Goal: Task Accomplishment & Management: Manage account settings

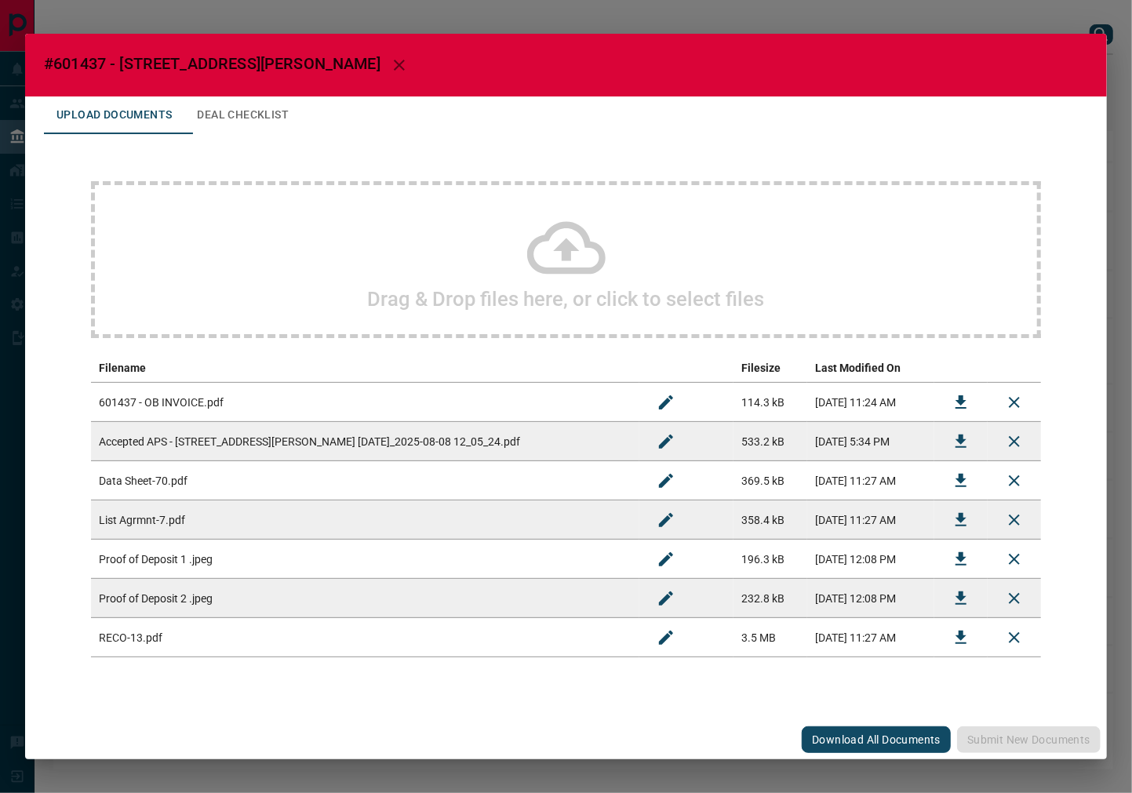
click at [960, 441] on icon "Download" at bounding box center [960, 441] width 11 height 13
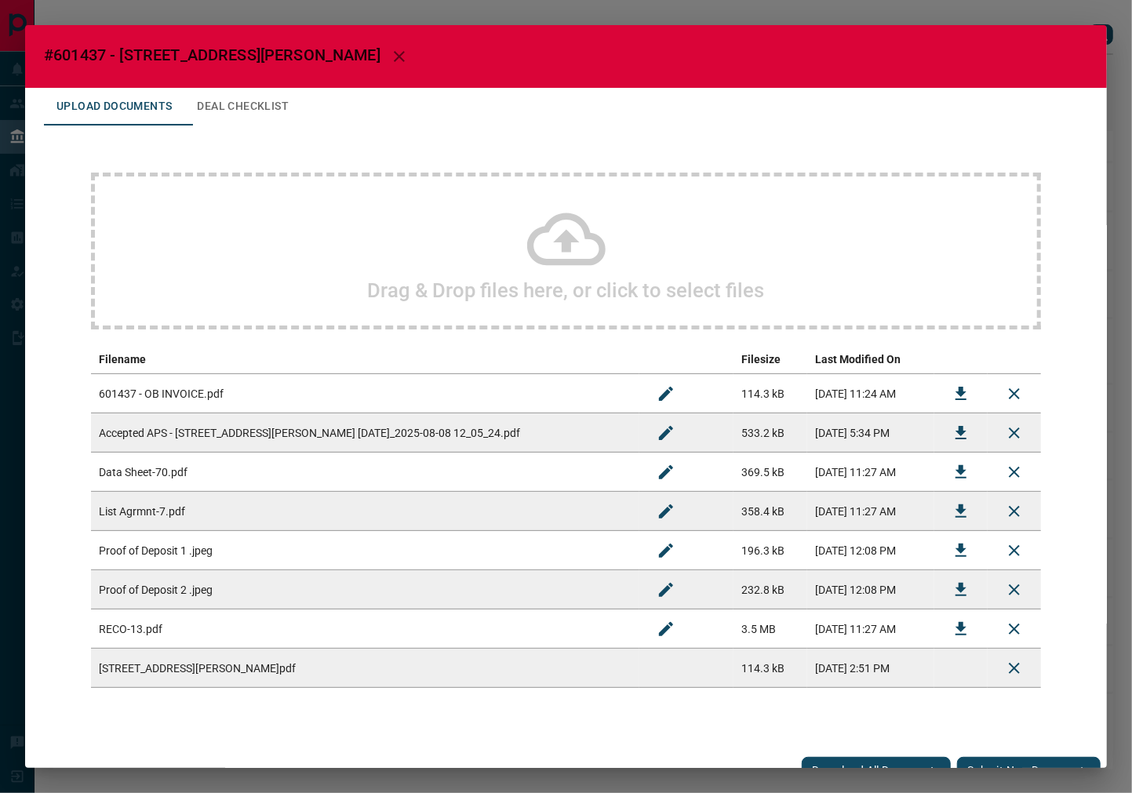
click at [236, 99] on button "Deal Checklist" at bounding box center [242, 107] width 117 height 38
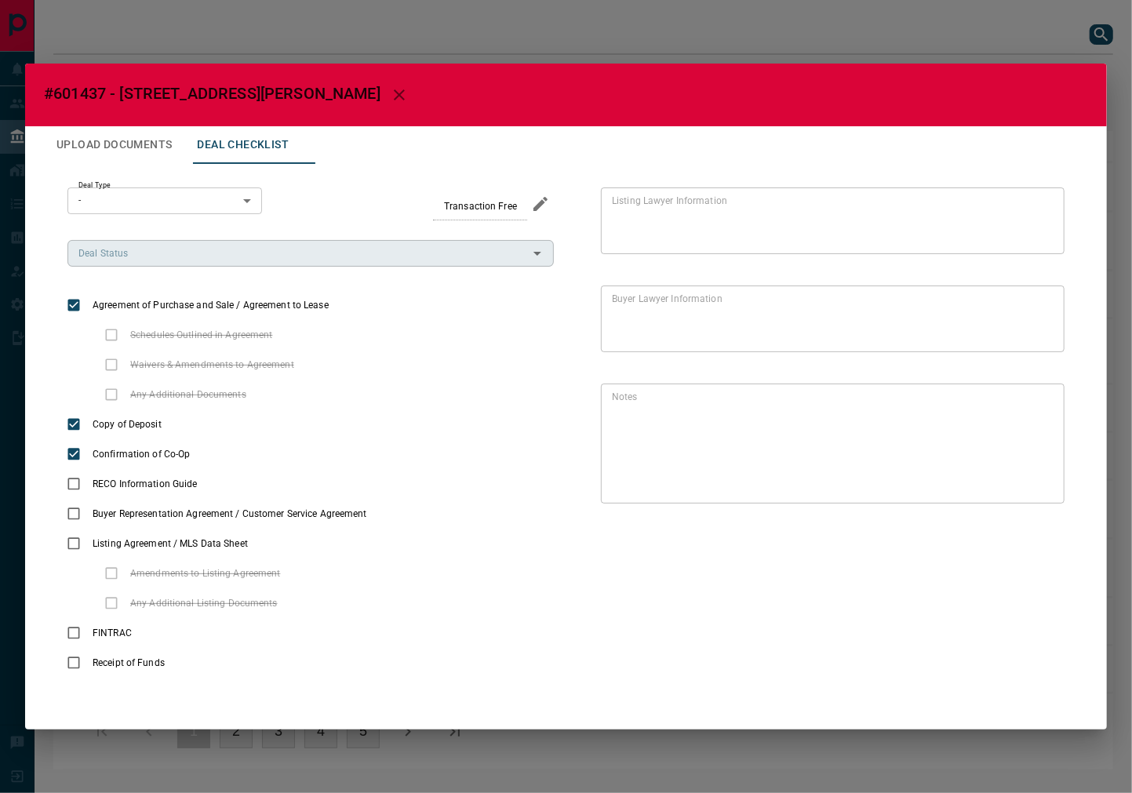
click at [154, 245] on input "Deal Status" at bounding box center [297, 253] width 451 height 17
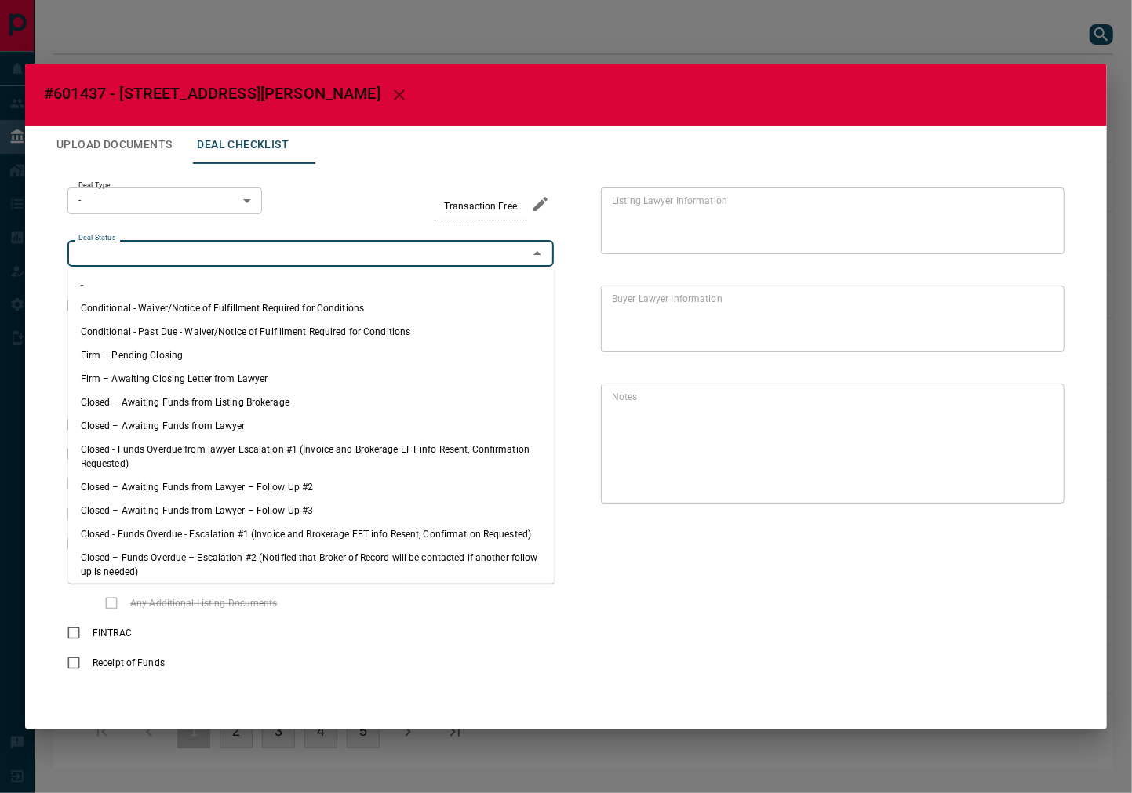
click at [169, 345] on li "Firm – Pending Closing" at bounding box center [311, 356] width 486 height 24
type input "**********"
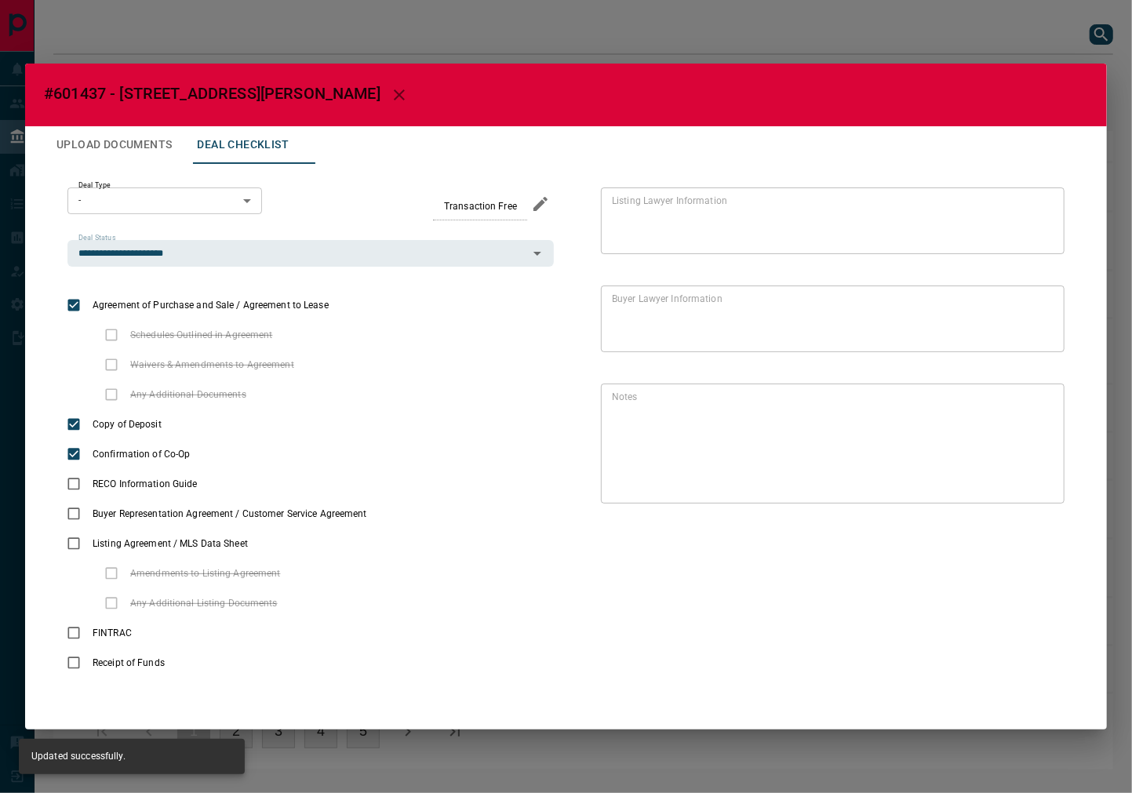
click at [141, 158] on button "Upload Documents" at bounding box center [114, 145] width 140 height 38
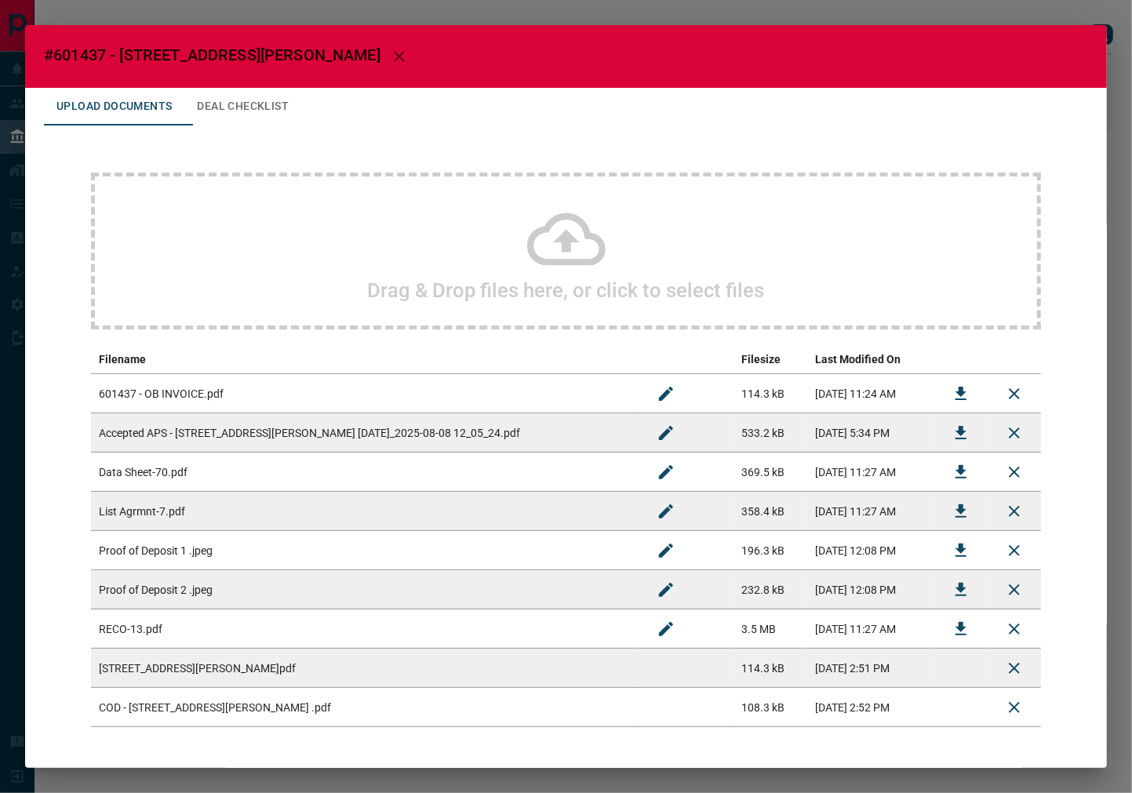
click at [279, 113] on button "Deal Checklist" at bounding box center [242, 107] width 117 height 38
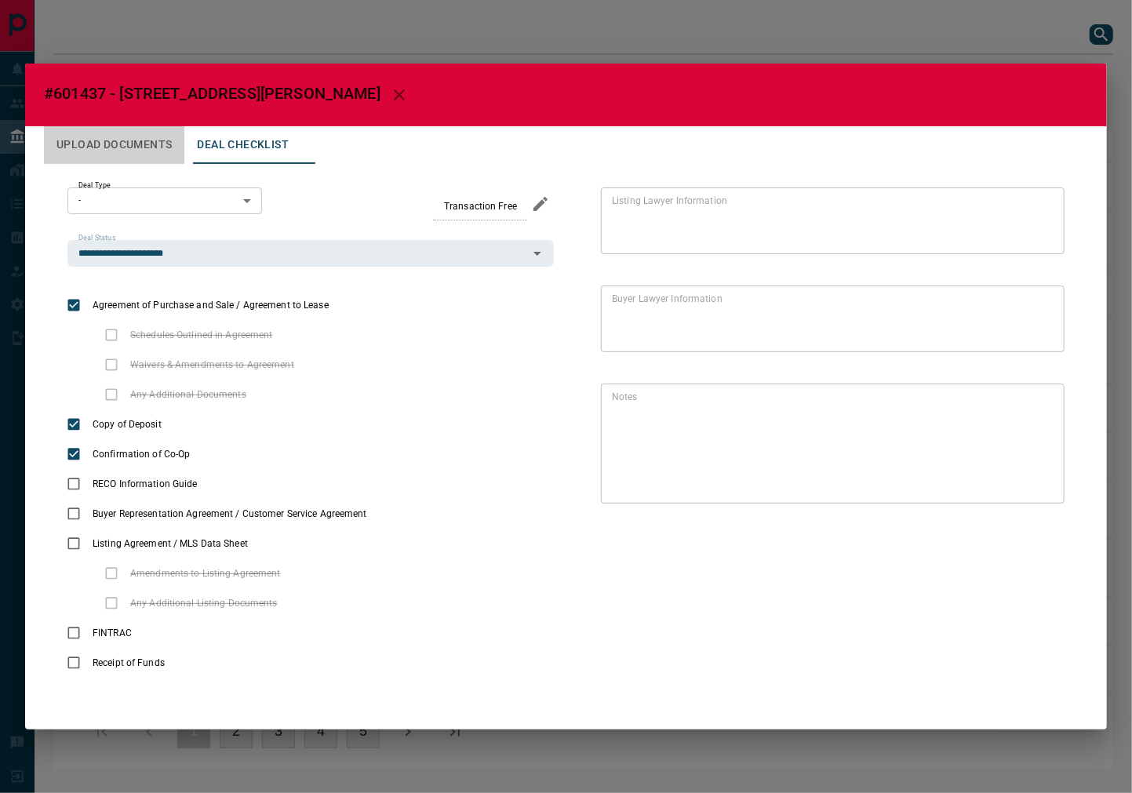
click at [136, 149] on button "Upload Documents" at bounding box center [114, 145] width 140 height 38
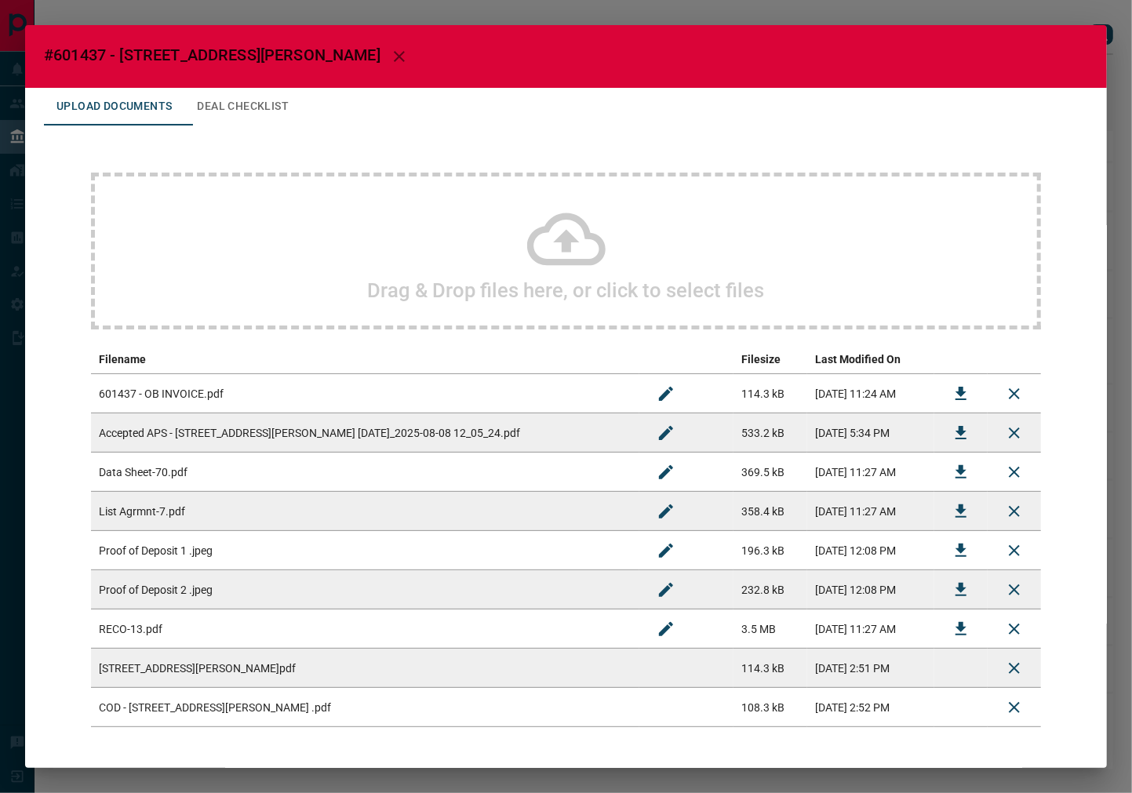
click at [954, 511] on icon "Download" at bounding box center [960, 511] width 19 height 19
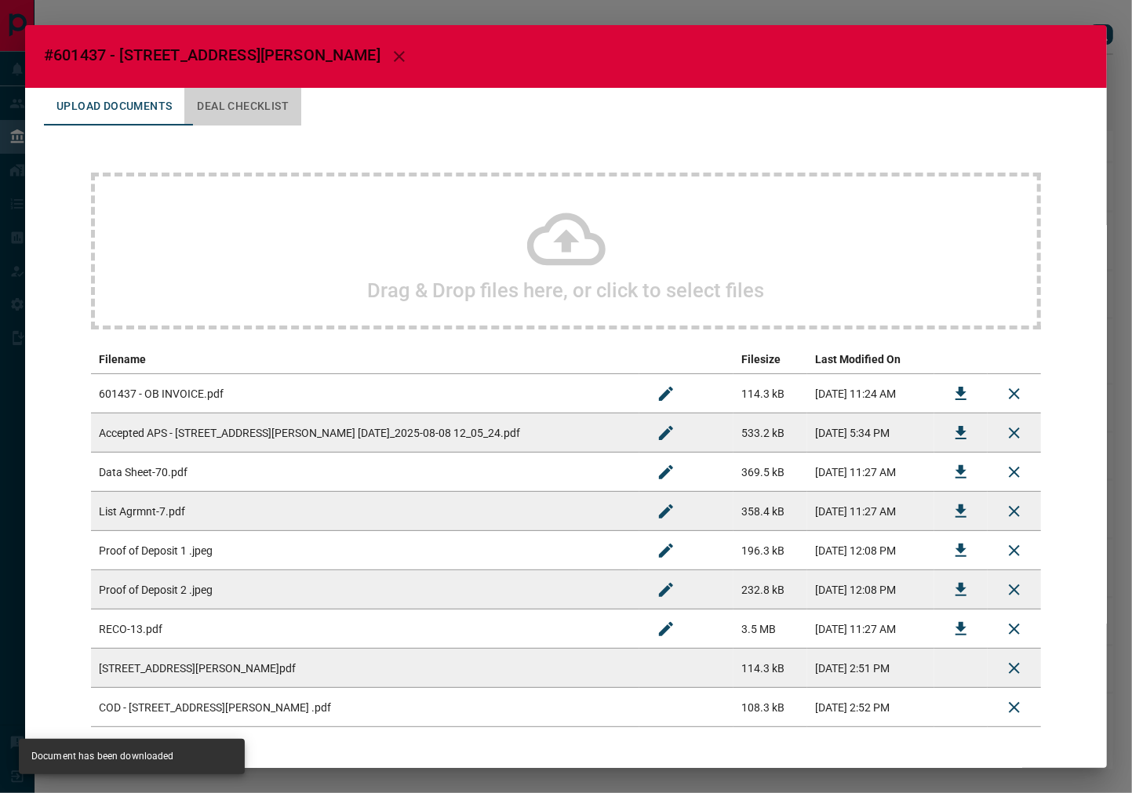
click at [254, 106] on button "Deal Checklist" at bounding box center [242, 107] width 117 height 38
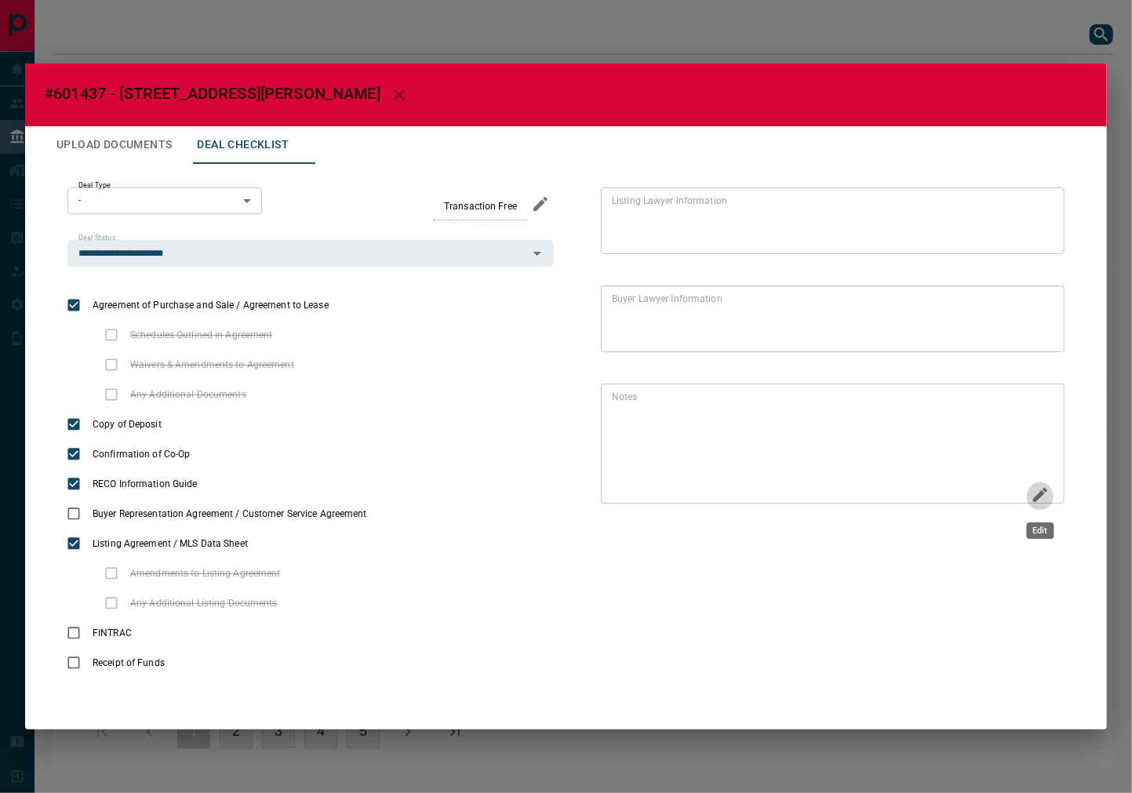
click at [1047, 486] on icon "Edit" at bounding box center [1040, 495] width 19 height 19
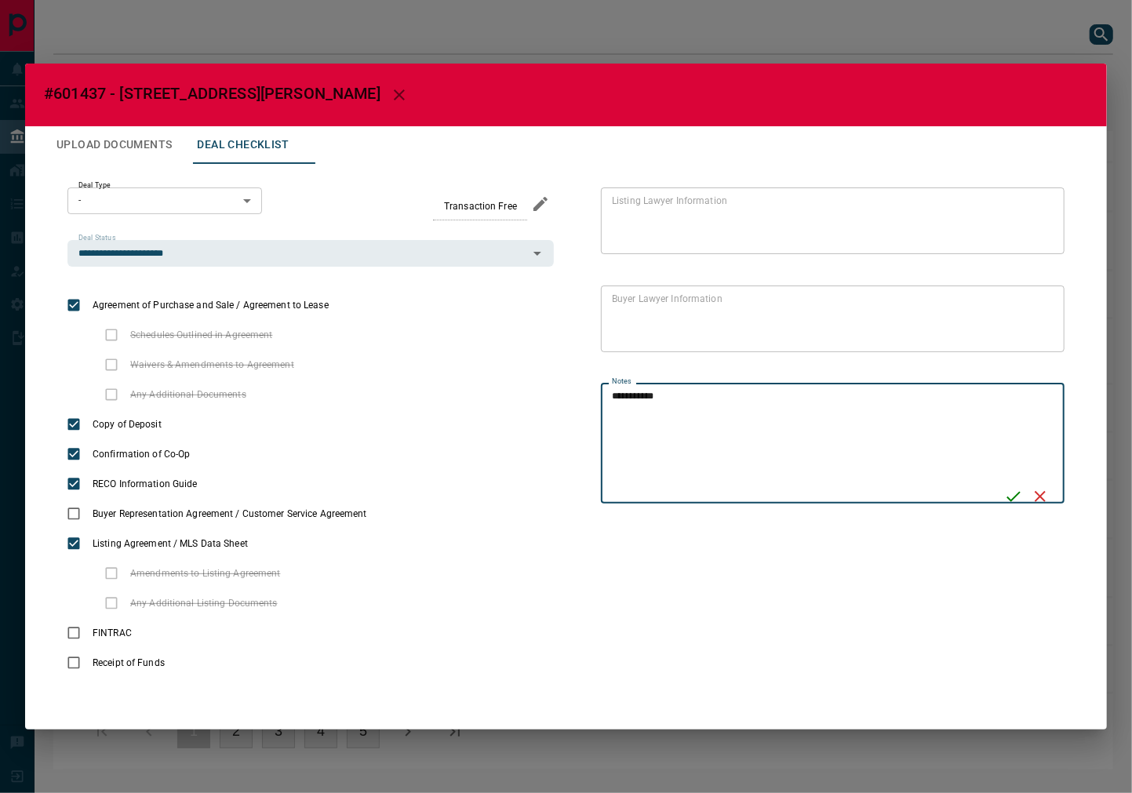
type textarea "**********"
click at [1014, 499] on icon "Save" at bounding box center [1013, 496] width 19 height 19
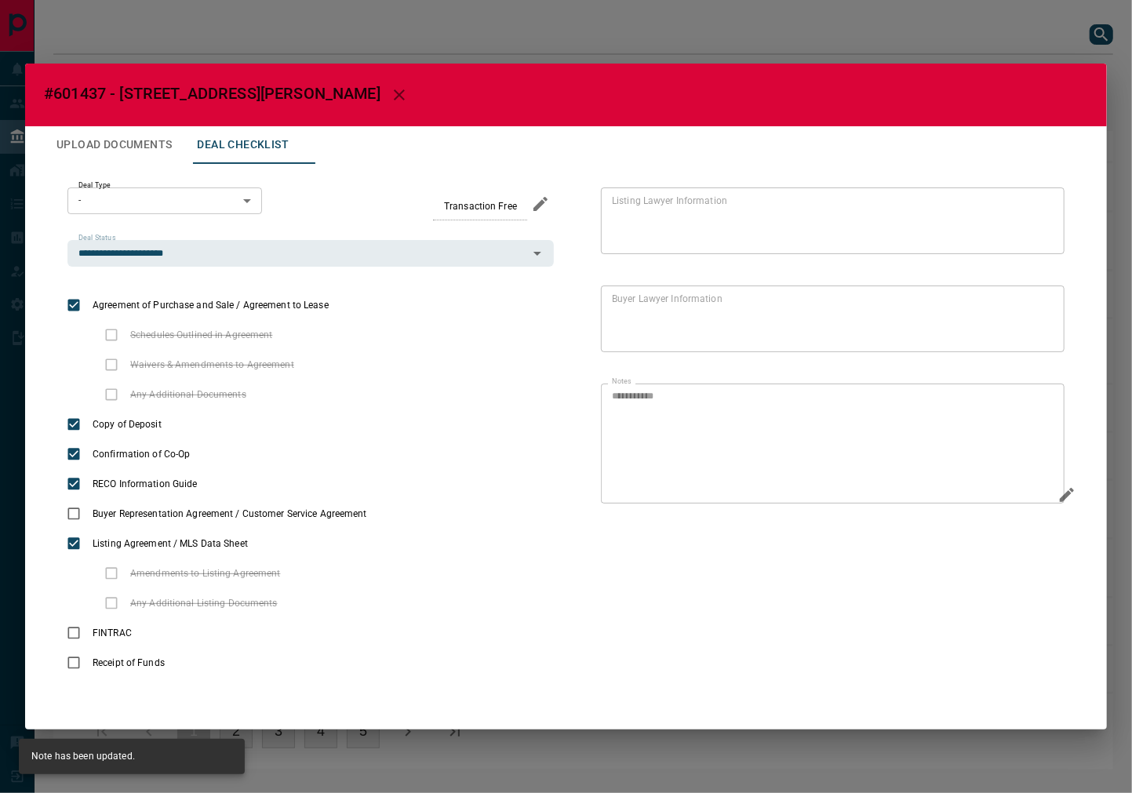
click at [108, 143] on button "Upload Documents" at bounding box center [114, 145] width 140 height 38
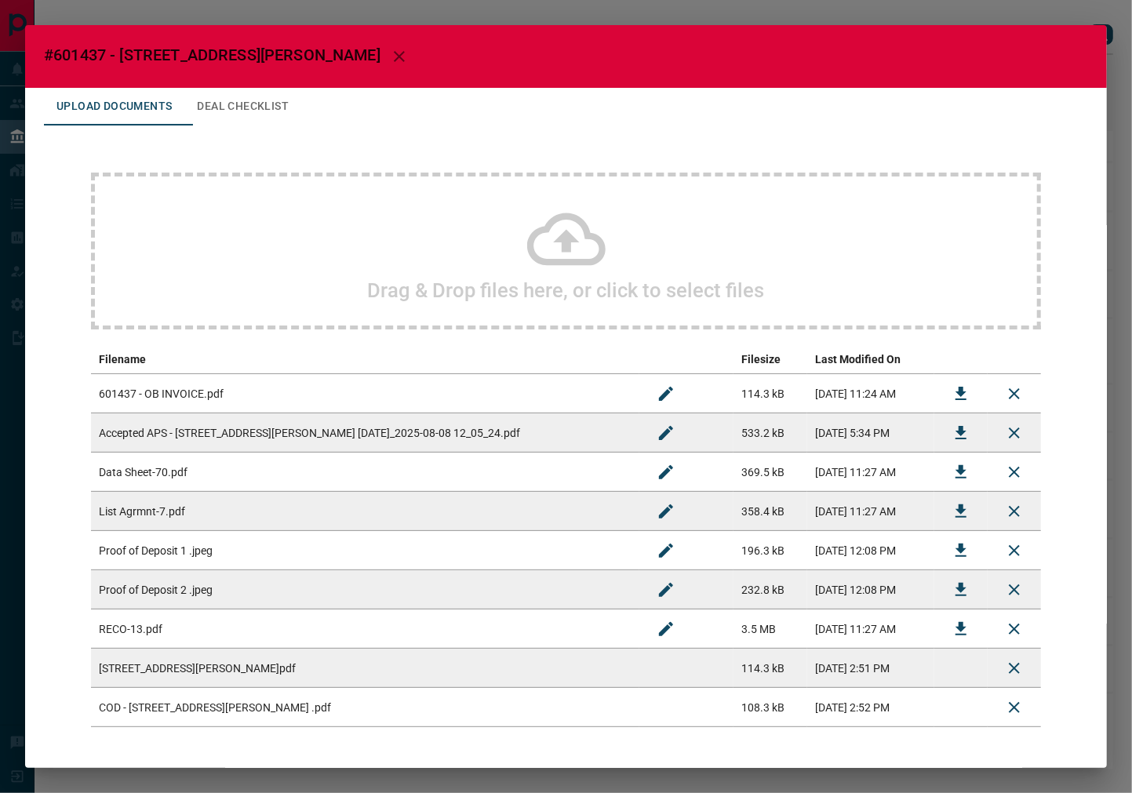
click at [593, 216] on icon at bounding box center [566, 239] width 78 height 78
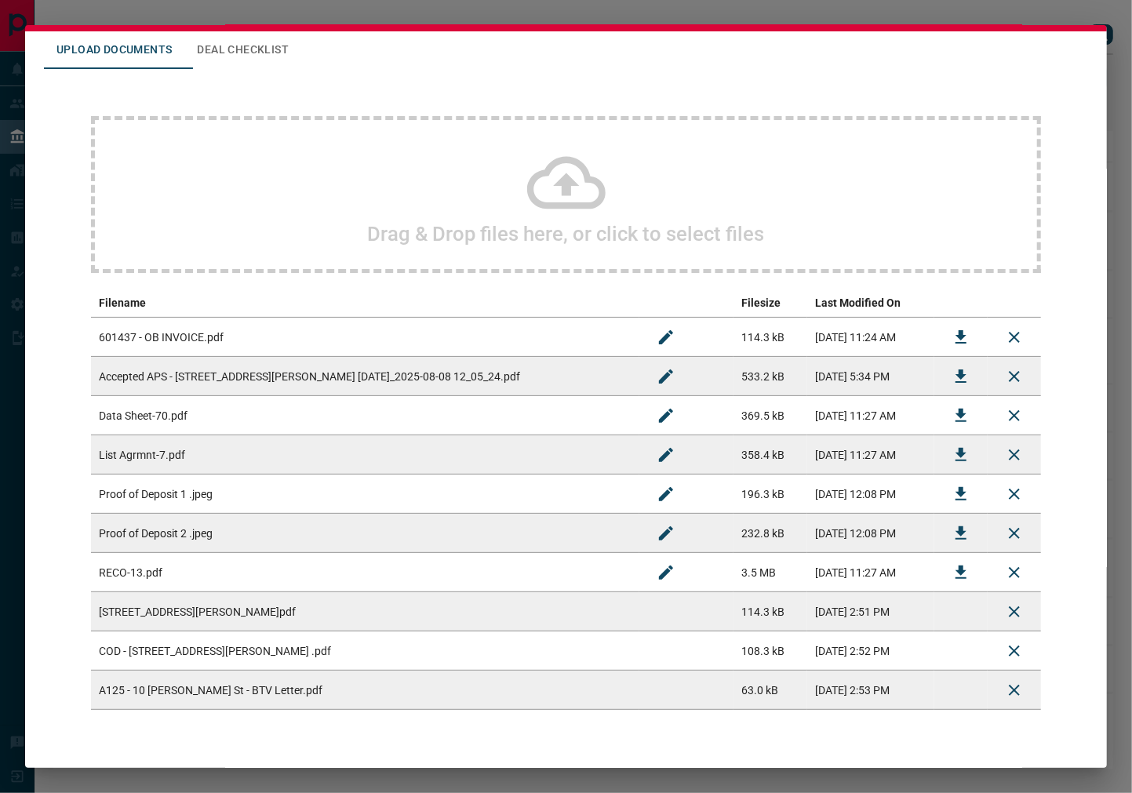
scroll to position [100, 0]
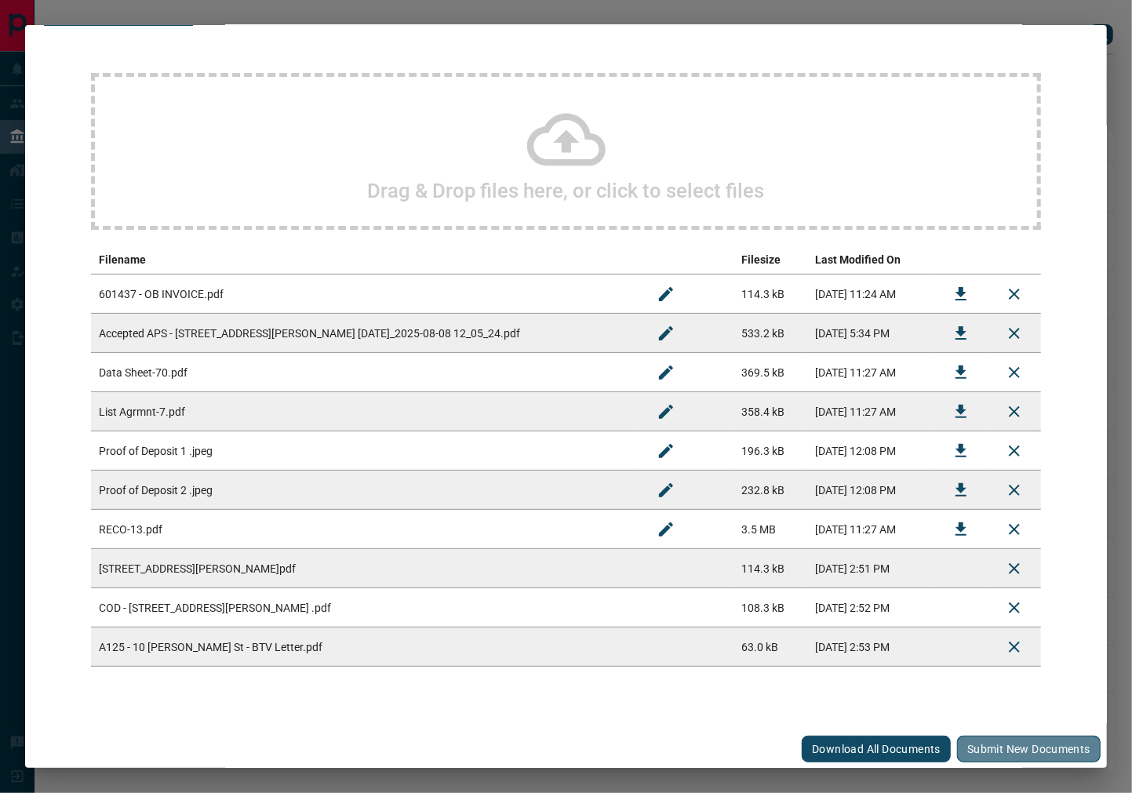
click at [1013, 754] on button "Submit new documents" at bounding box center [1029, 749] width 144 height 27
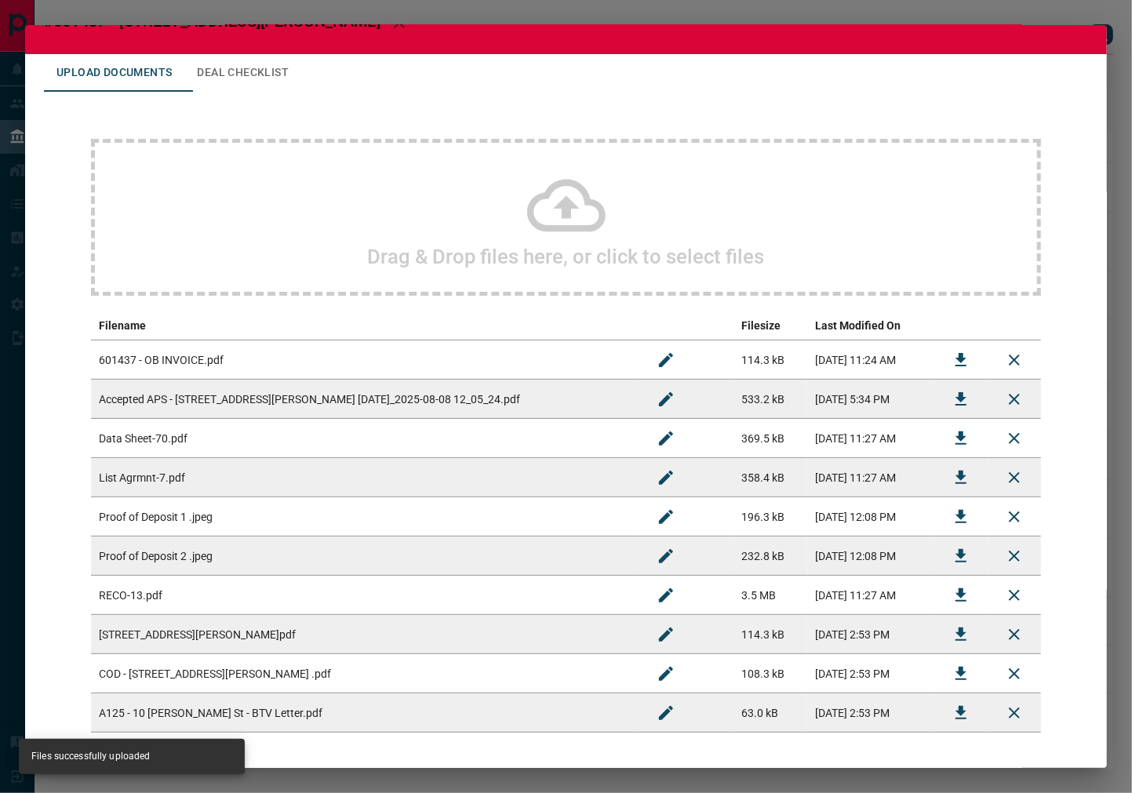
scroll to position [0, 0]
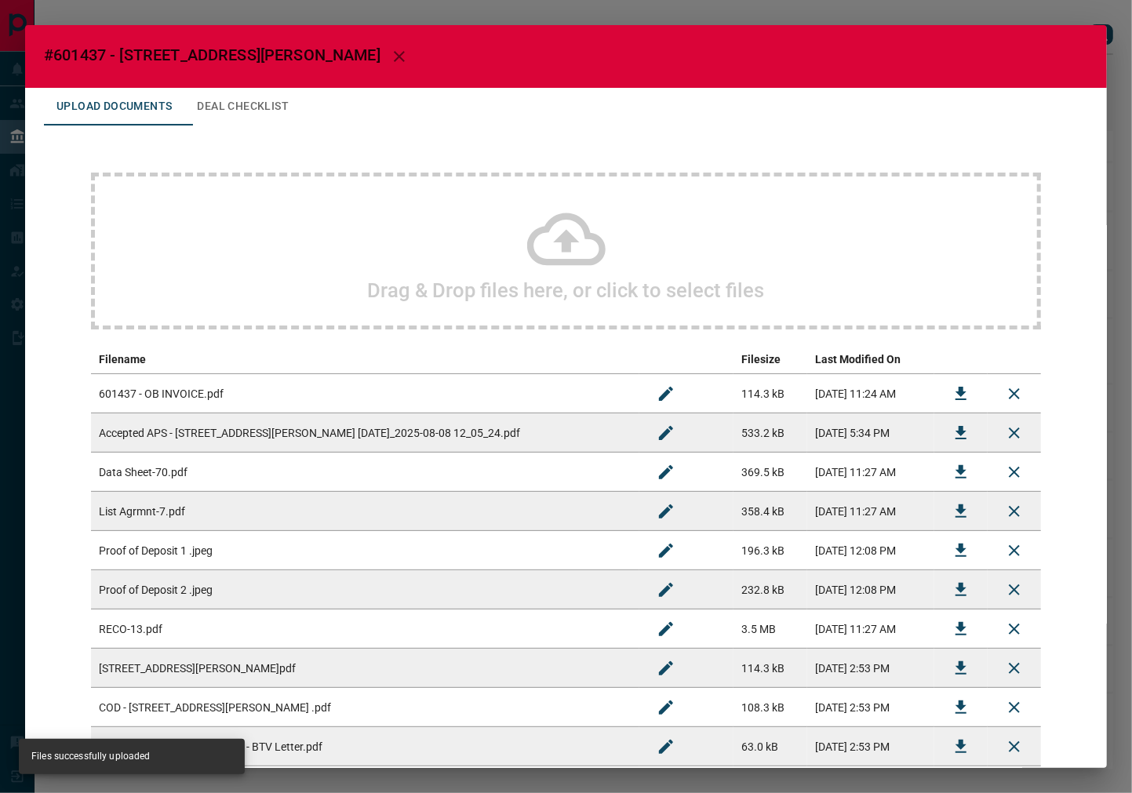
click at [264, 114] on button "Deal Checklist" at bounding box center [242, 107] width 117 height 38
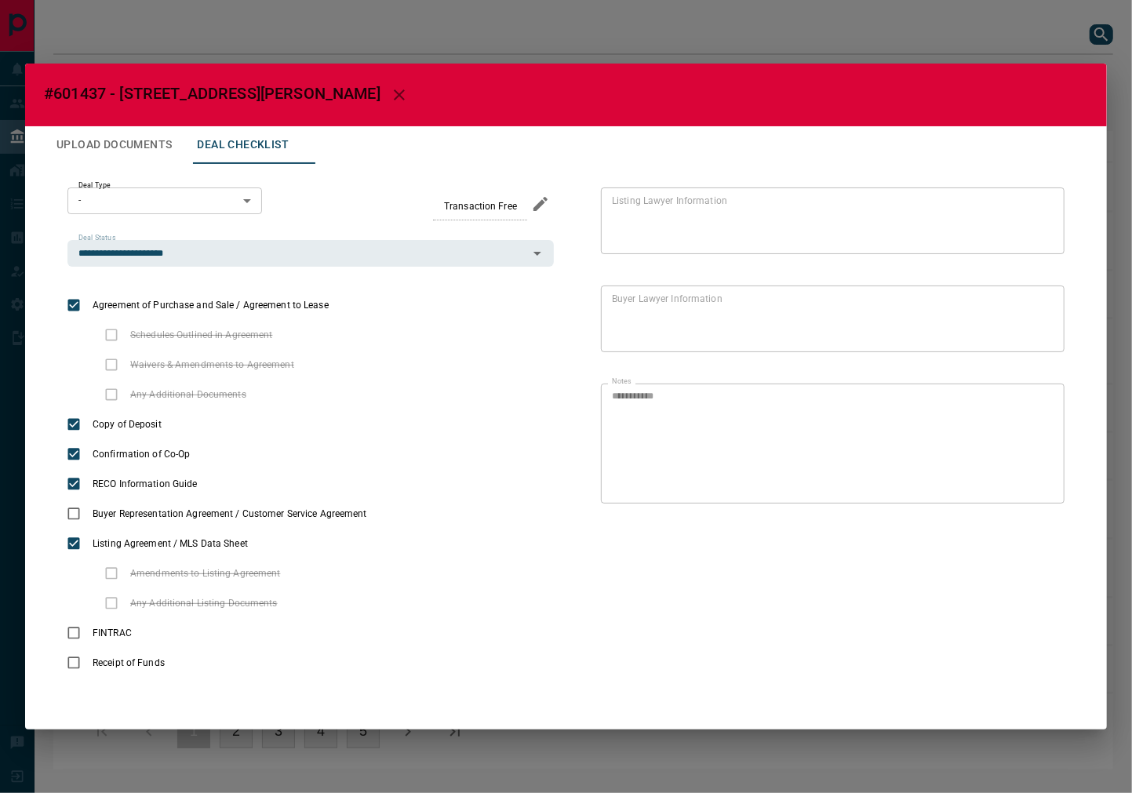
click at [390, 100] on icon "button" at bounding box center [399, 94] width 19 height 19
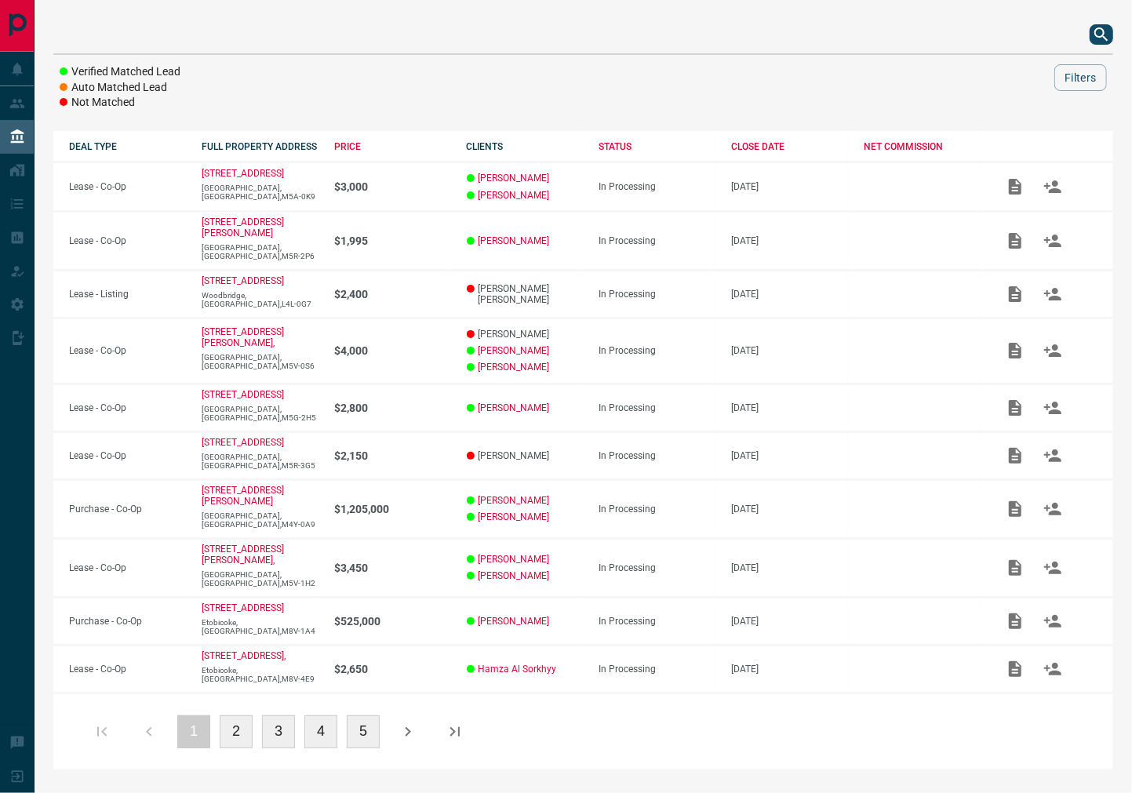
click at [1103, 36] on icon "search button" at bounding box center [1100, 33] width 13 height 13
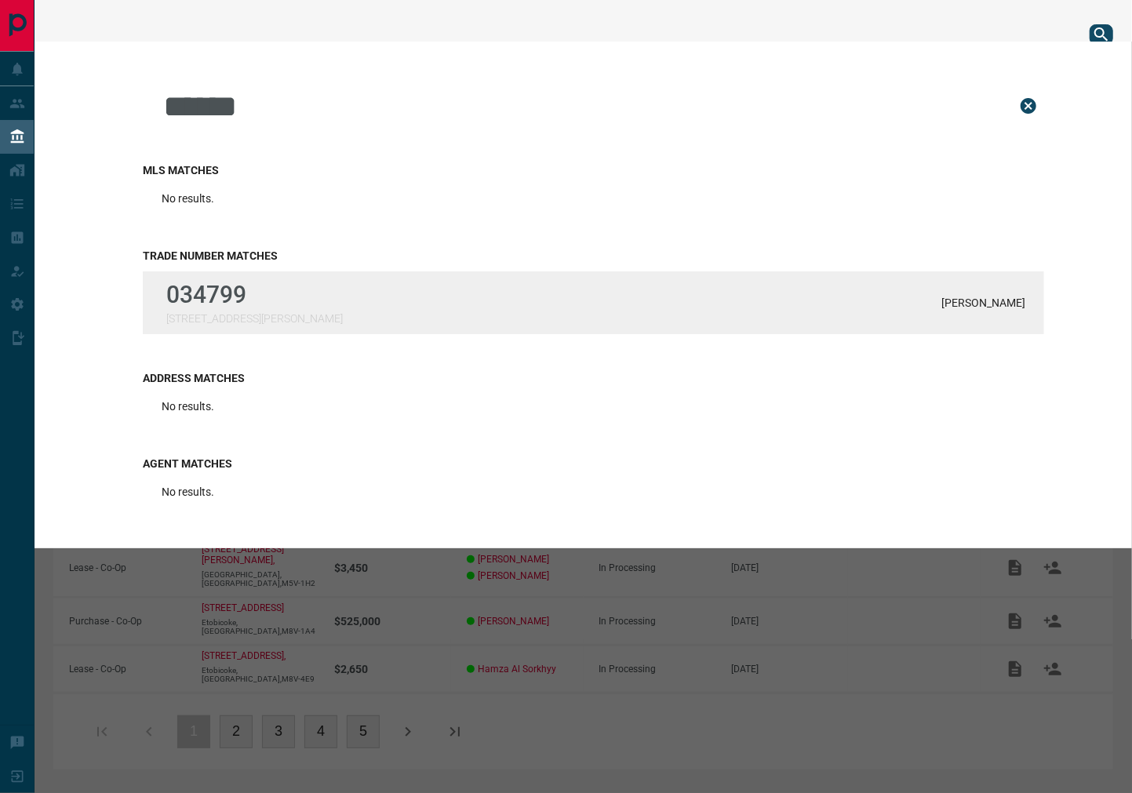
type input "******"
click at [449, 290] on div "034799 [STREET_ADDRESS][PERSON_NAME] [PERSON_NAME]" at bounding box center [593, 302] width 901 height 63
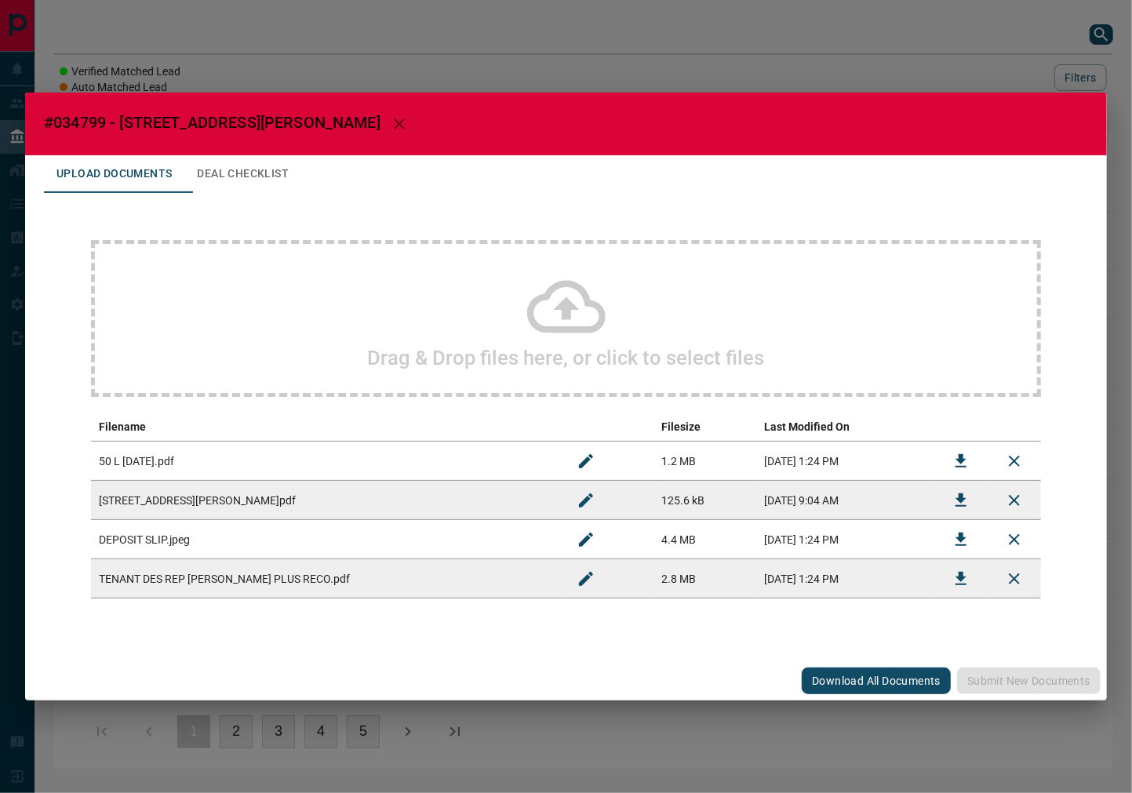
click at [951, 499] on icon "Download" at bounding box center [960, 500] width 19 height 19
click at [390, 120] on icon "button" at bounding box center [399, 124] width 19 height 19
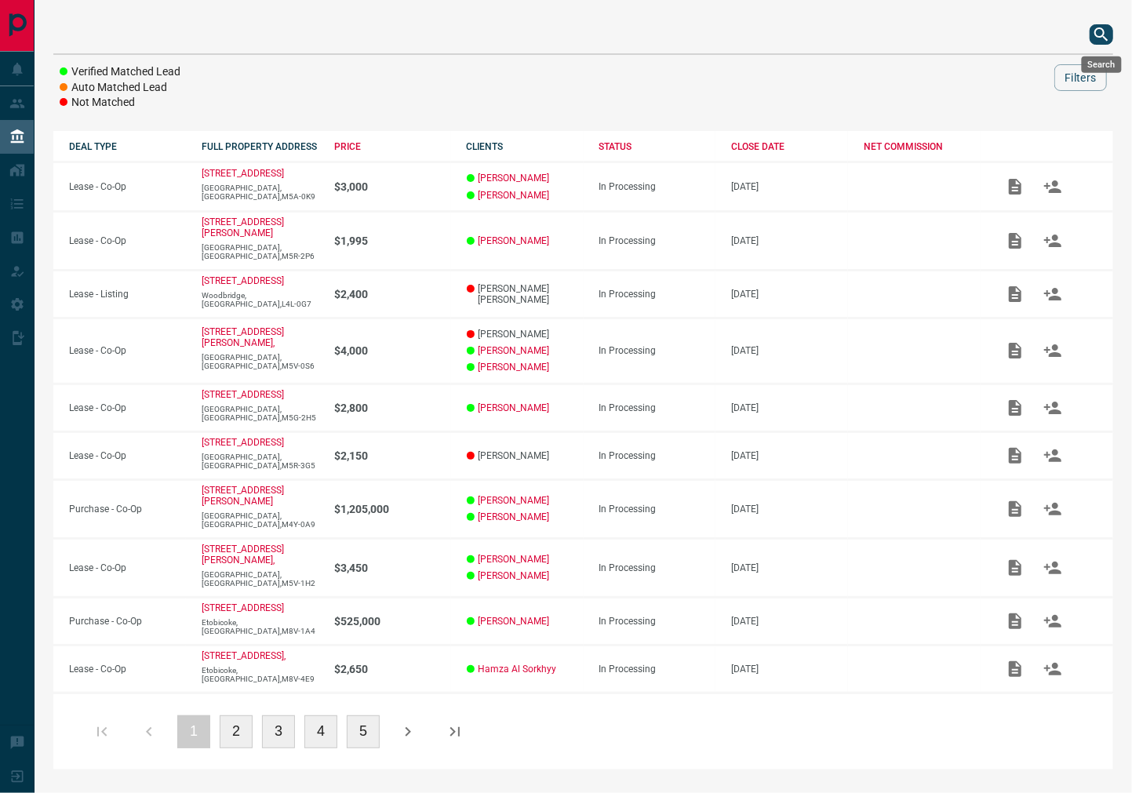
click at [1101, 35] on icon "search button" at bounding box center [1101, 34] width 19 height 19
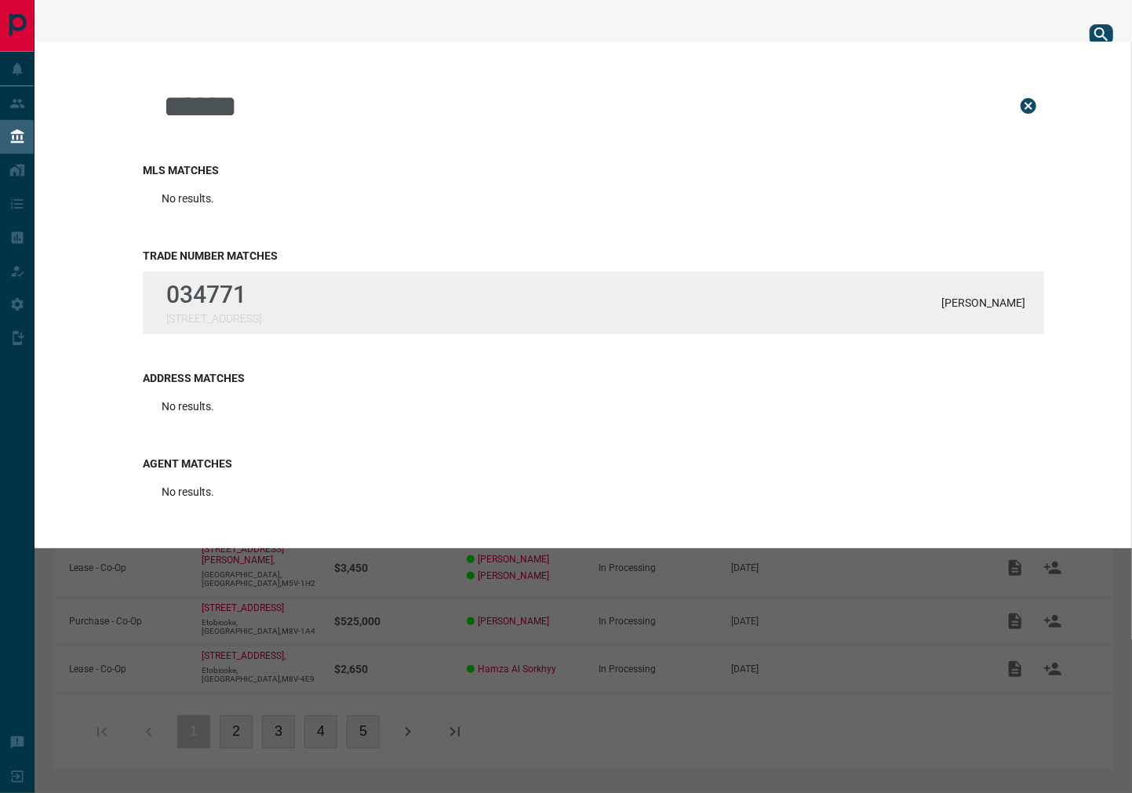
type input "******"
click at [420, 285] on div "034771 [STREET_ADDRESS][GEOGRAPHIC_DATA][PERSON_NAME]" at bounding box center [593, 302] width 901 height 63
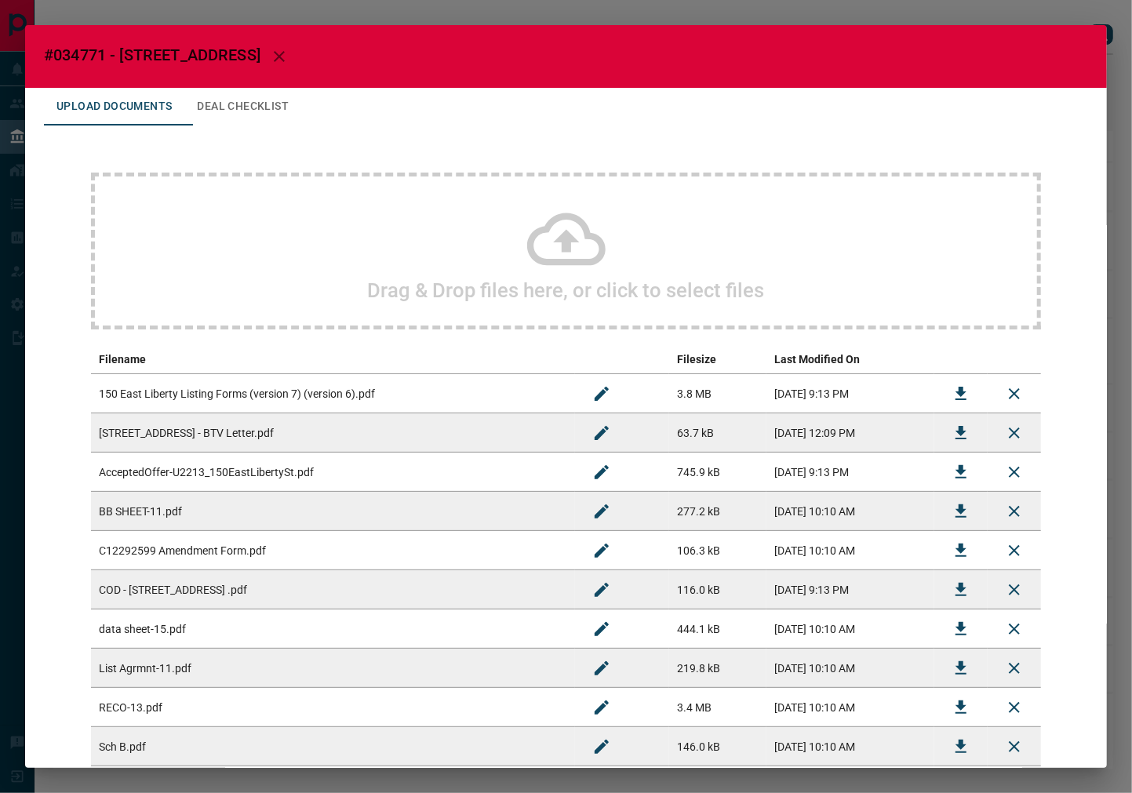
click at [1093, 42] on div at bounding box center [566, 396] width 1132 height 793
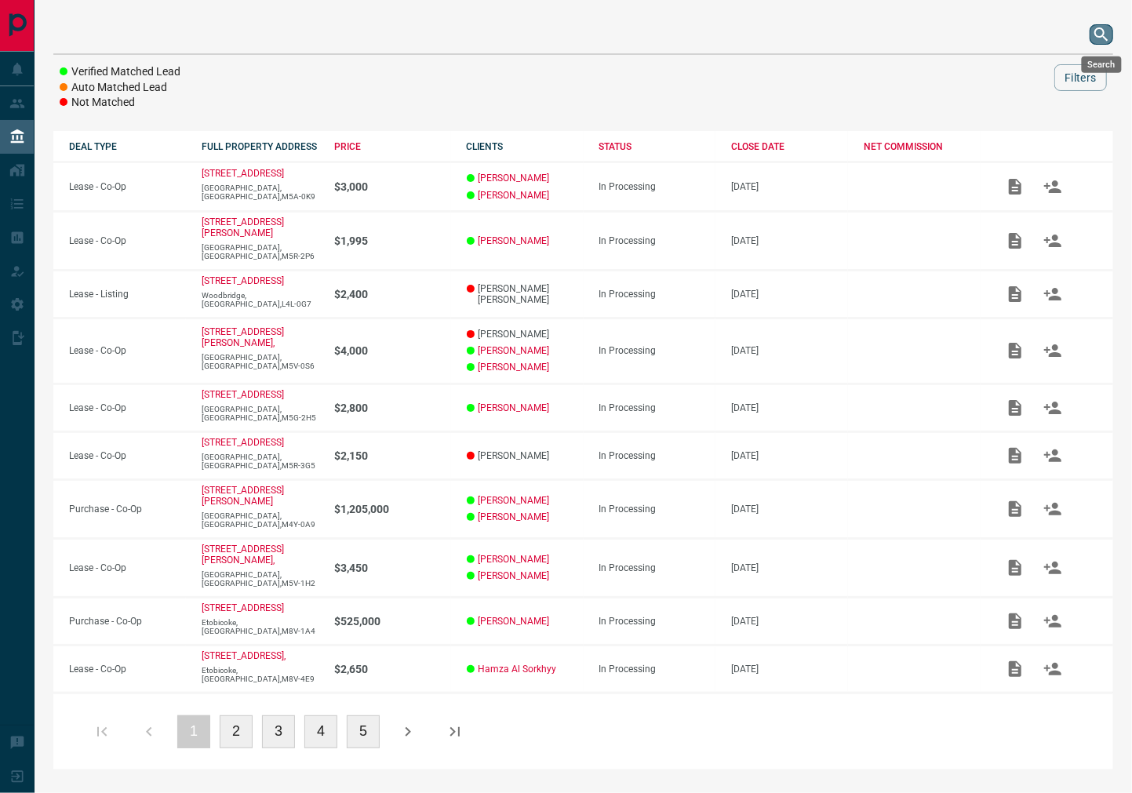
click at [1093, 42] on icon "search button" at bounding box center [1101, 34] width 19 height 19
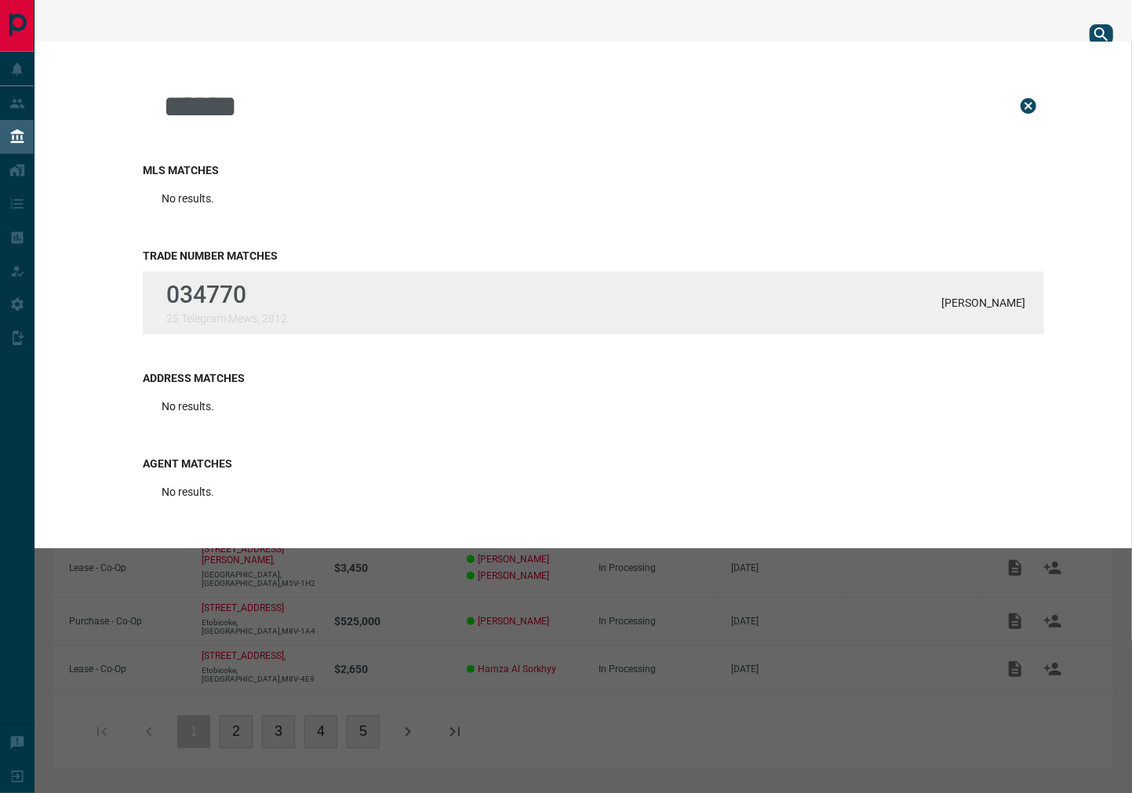
type input "******"
click at [289, 318] on div "034770 25 Telegram Mews, 2812 [PERSON_NAME]" at bounding box center [593, 302] width 901 height 63
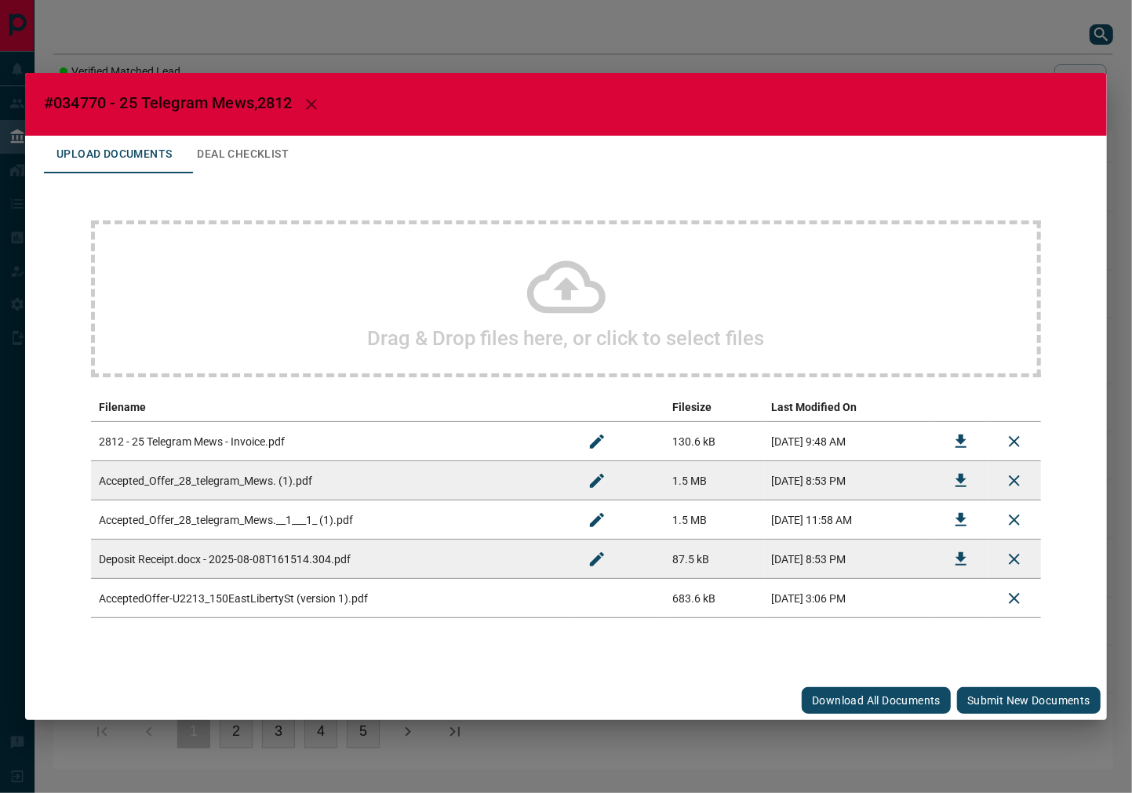
drag, startPoint x: 986, startPoint y: 690, endPoint x: 610, endPoint y: 457, distance: 442.1
click at [986, 690] on button "Submit new documents" at bounding box center [1029, 700] width 144 height 27
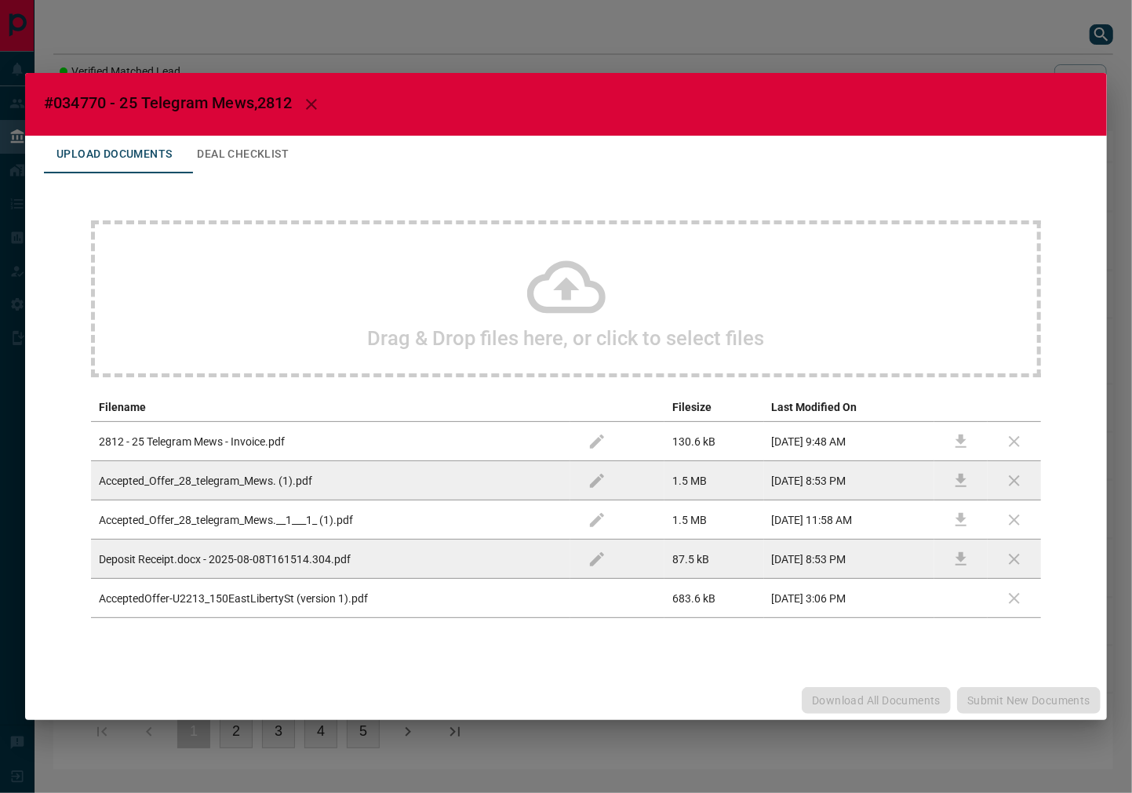
click at [255, 147] on button "Deal Checklist" at bounding box center [242, 155] width 117 height 38
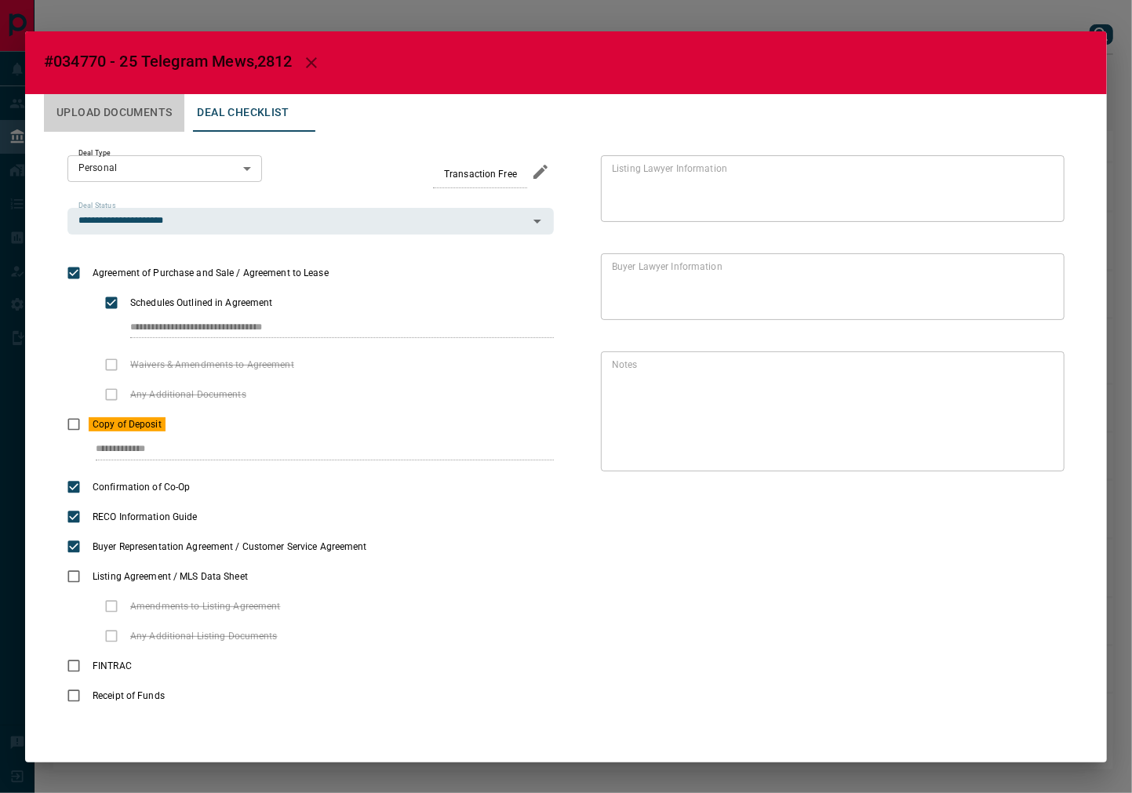
click at [139, 108] on button "Upload Documents" at bounding box center [114, 113] width 140 height 38
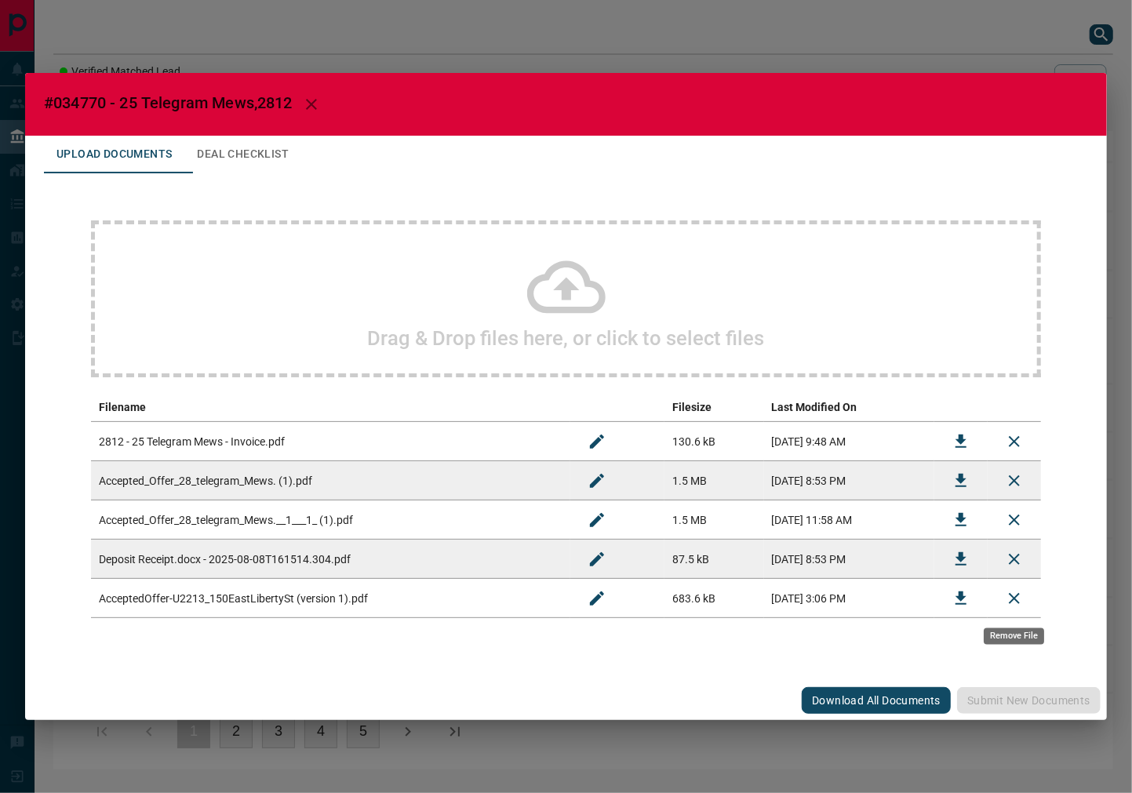
click at [1012, 606] on icon "Remove File" at bounding box center [1014, 598] width 19 height 19
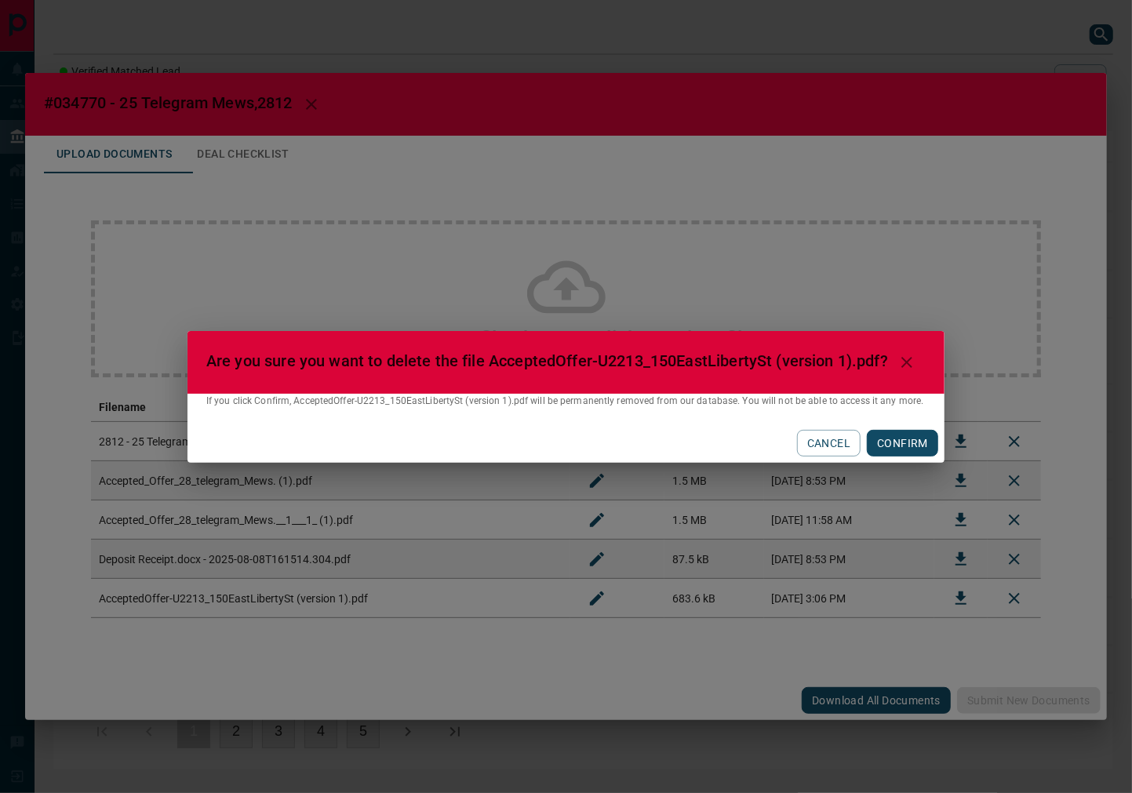
click at [898, 445] on button "CONFIRM" at bounding box center [902, 443] width 71 height 27
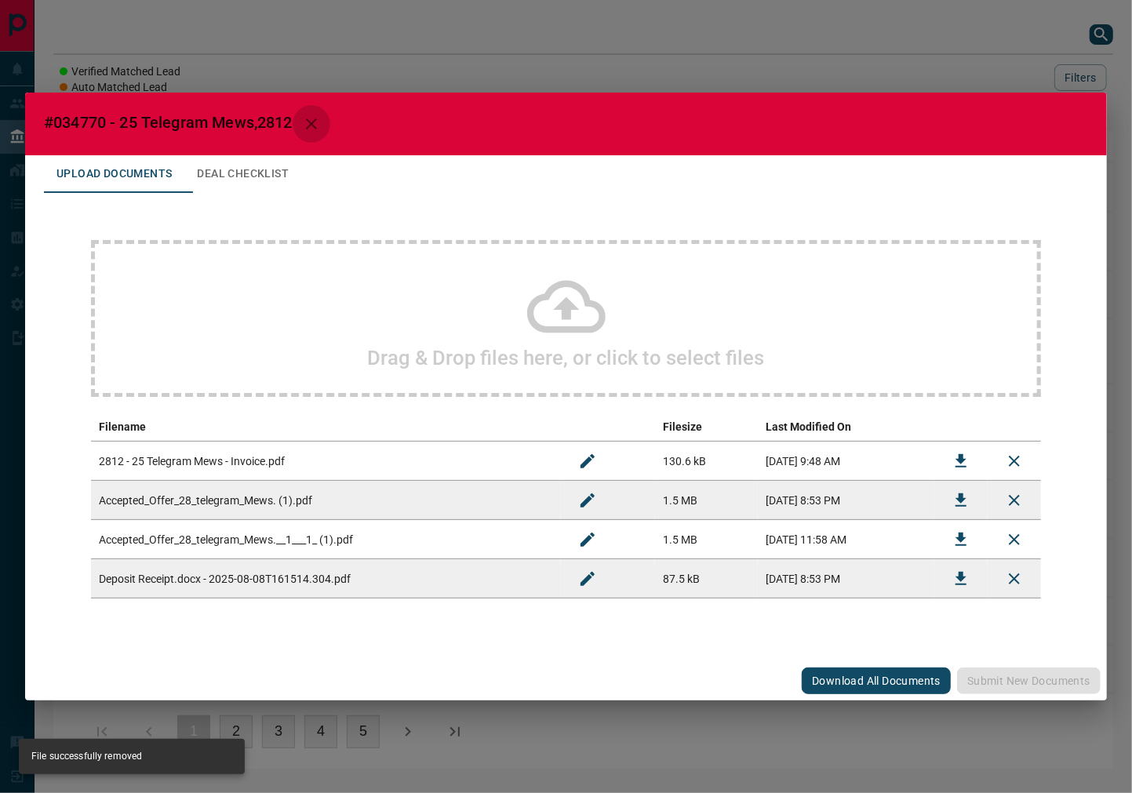
click at [328, 121] on button "button" at bounding box center [312, 124] width 38 height 38
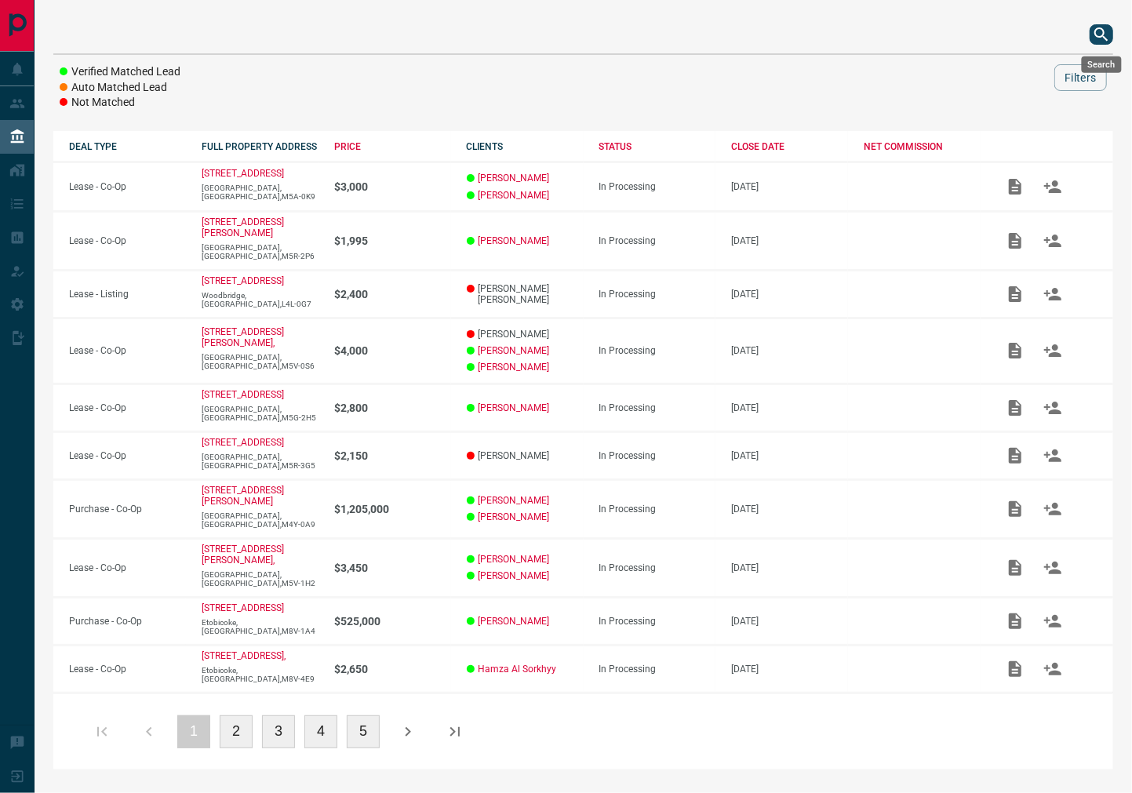
click at [1102, 31] on icon "search button" at bounding box center [1101, 34] width 19 height 19
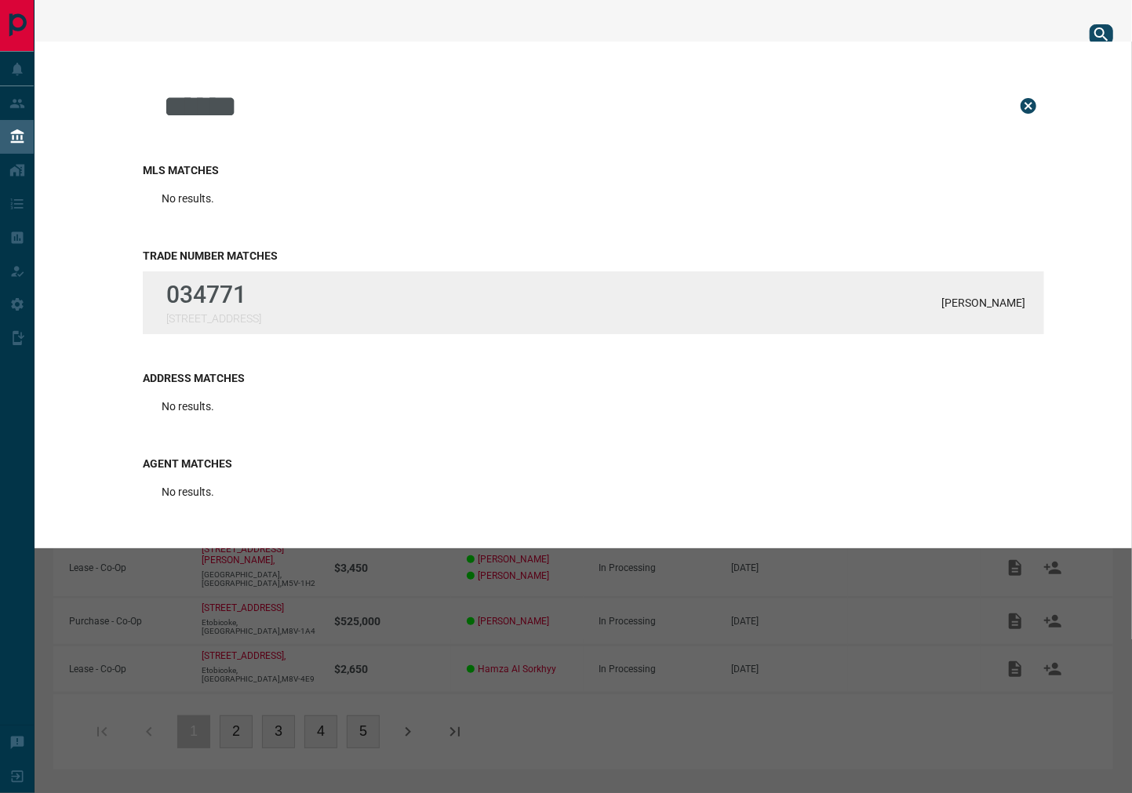
type input "******"
click at [209, 312] on p "[STREET_ADDRESS]" at bounding box center [213, 318] width 95 height 13
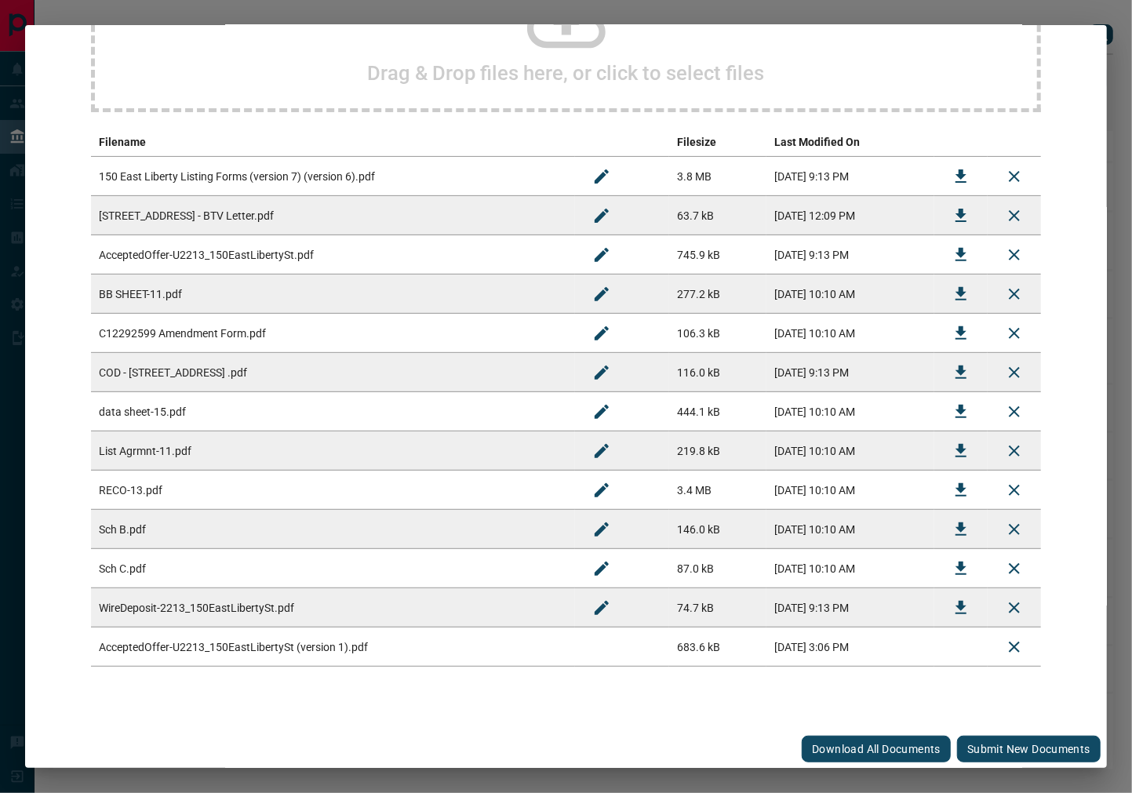
drag, startPoint x: 1035, startPoint y: 744, endPoint x: 942, endPoint y: 707, distance: 100.4
click at [1035, 744] on button "Submit new documents" at bounding box center [1029, 749] width 144 height 27
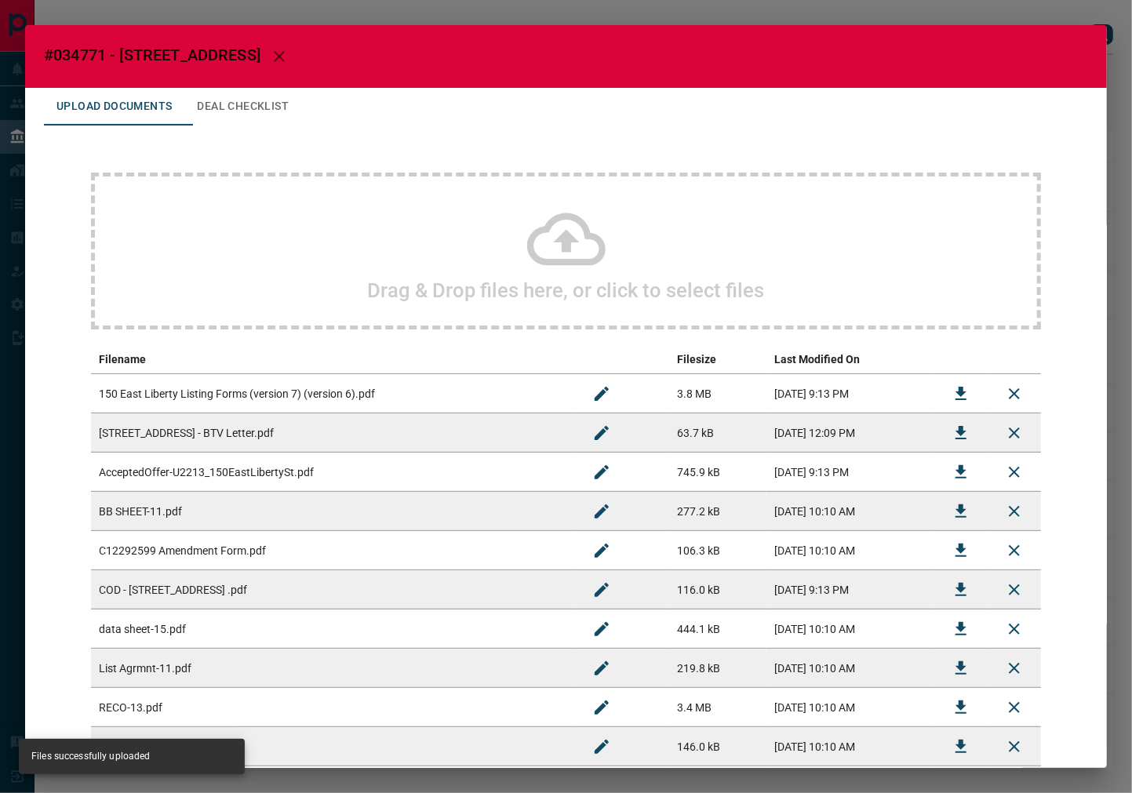
click at [296, 119] on button "Deal Checklist" at bounding box center [242, 107] width 117 height 38
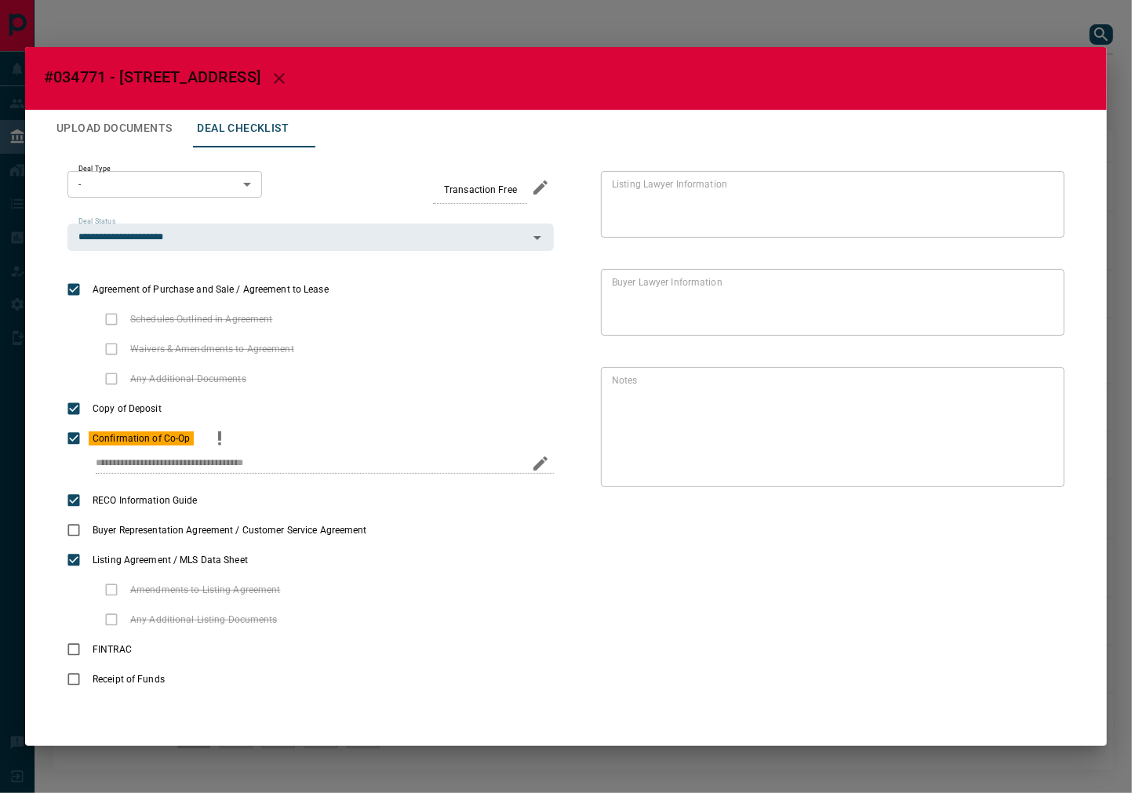
click at [220, 437] on icon "priority" at bounding box center [219, 438] width 19 height 19
click at [1036, 478] on icon "Edit" at bounding box center [1040, 478] width 19 height 19
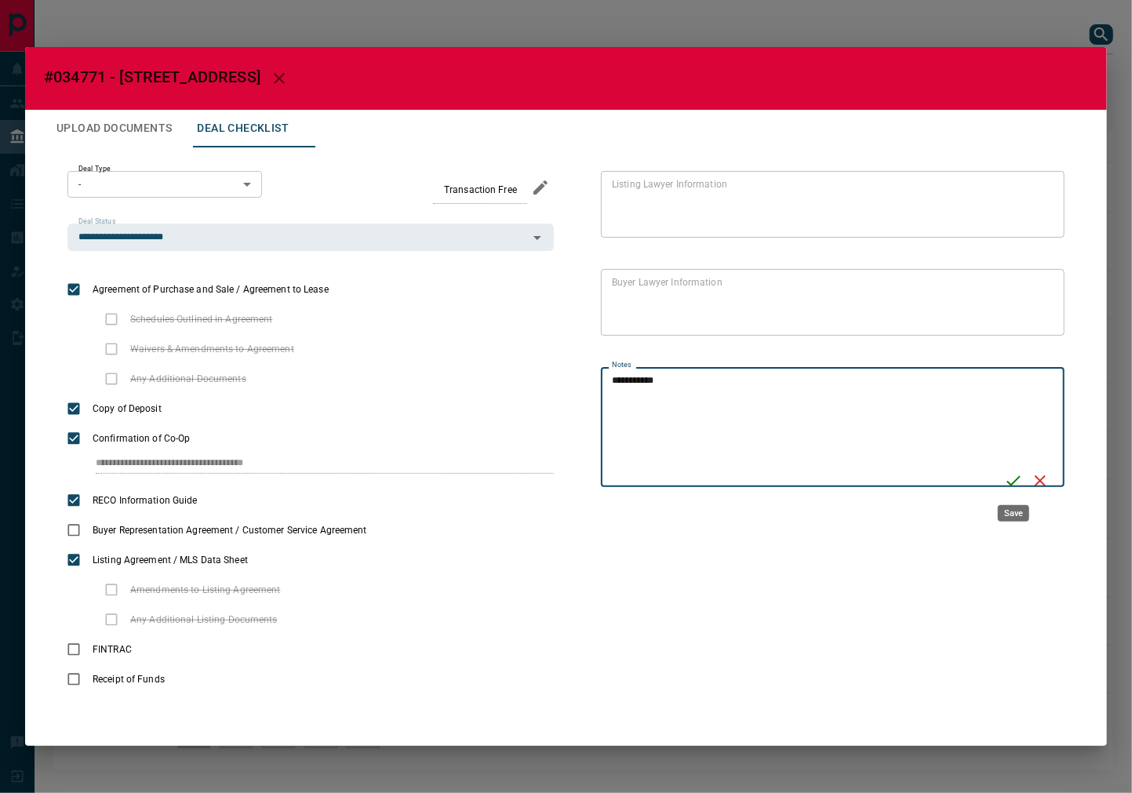
type textarea "**********"
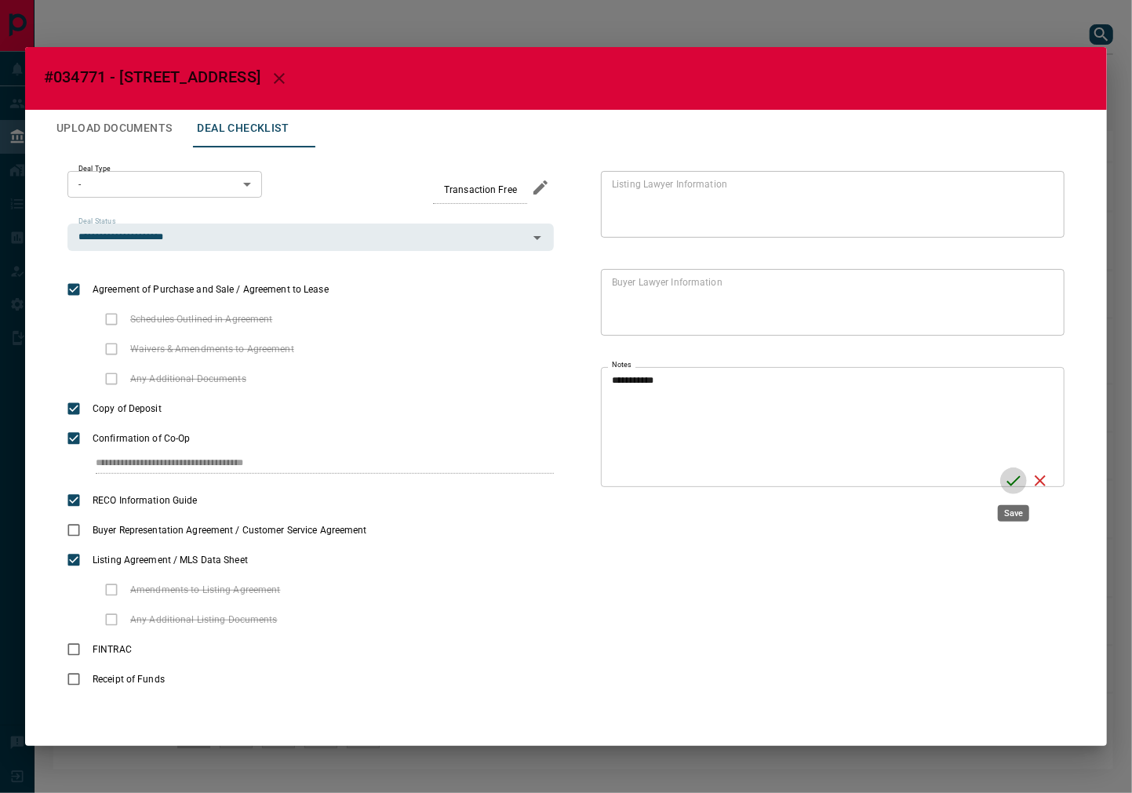
click at [1007, 479] on icon "Save" at bounding box center [1013, 480] width 19 height 19
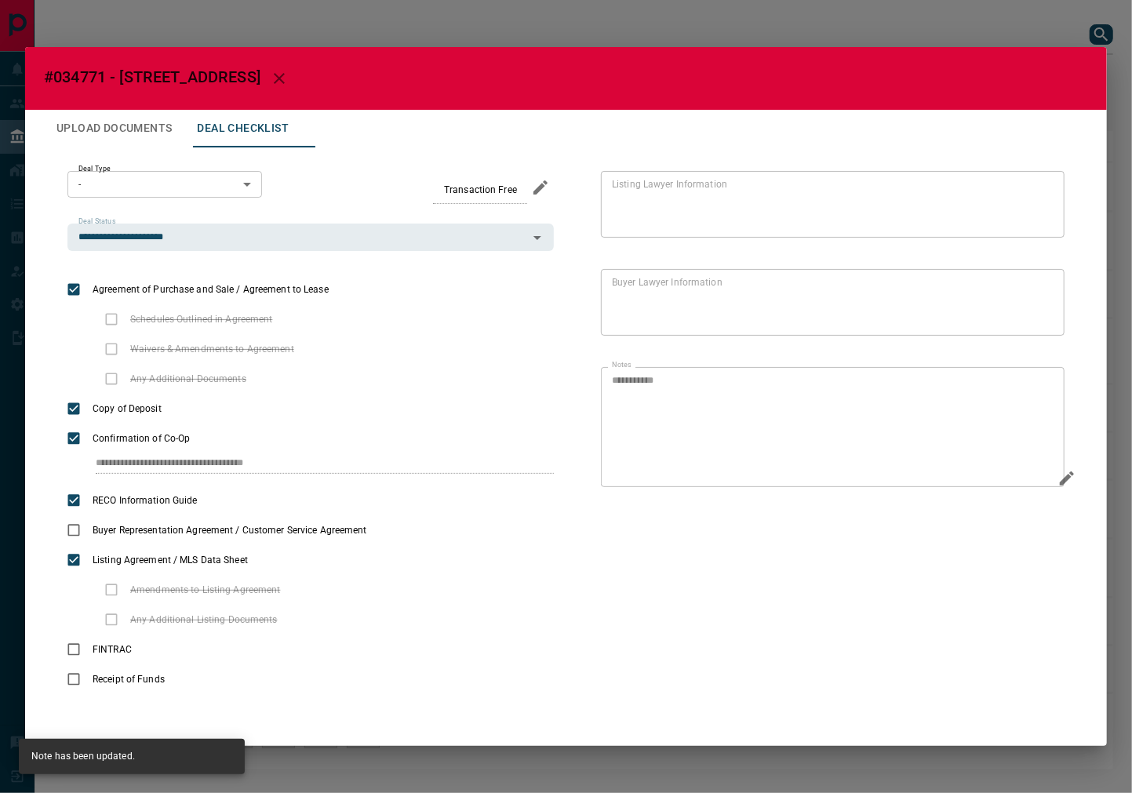
click at [326, 93] on h2 "#034771 - [STREET_ADDRESS]" at bounding box center [566, 78] width 1082 height 63
click at [289, 78] on icon "button" at bounding box center [279, 78] width 19 height 19
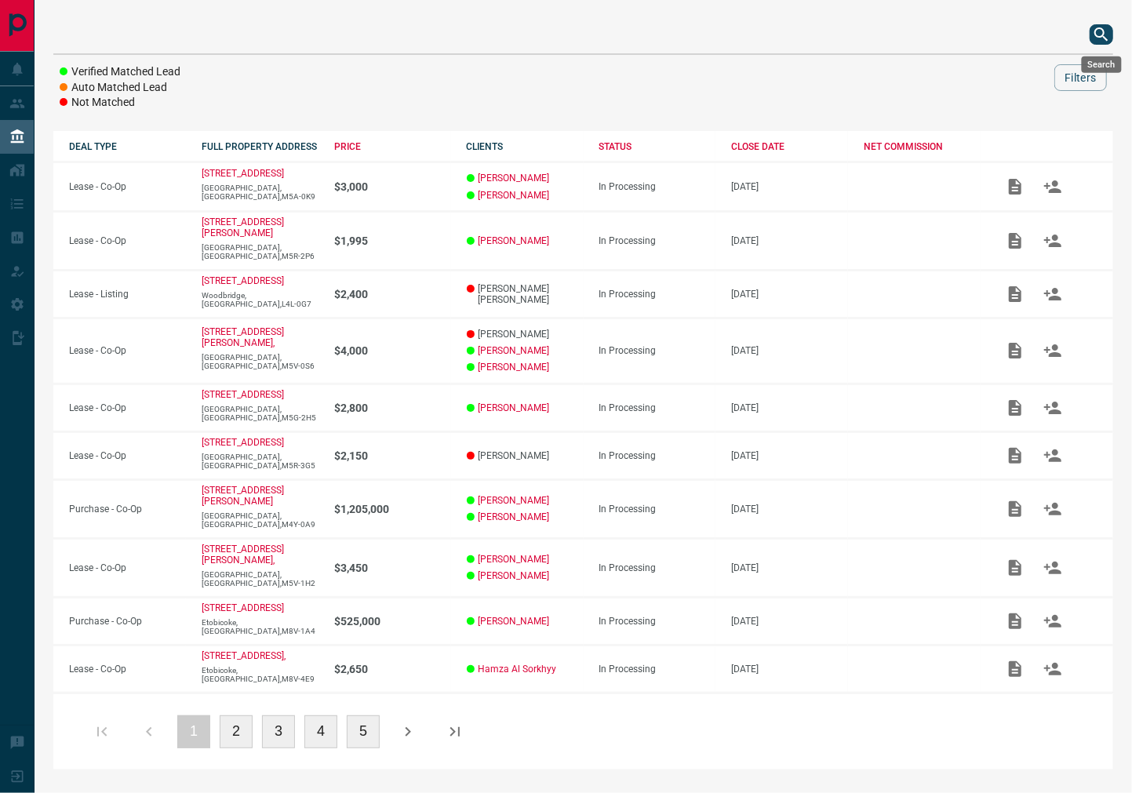
click at [1101, 39] on icon "search button" at bounding box center [1101, 34] width 19 height 19
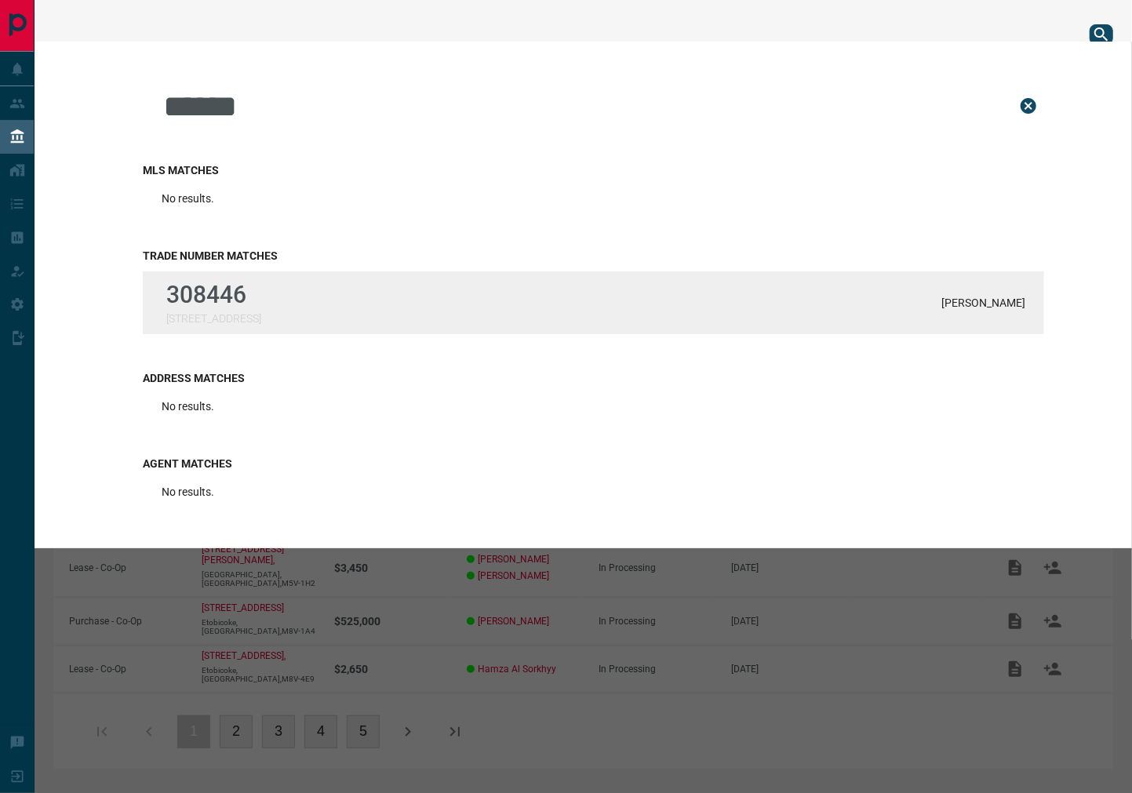
type input "******"
click at [261, 308] on div "[GEOGRAPHIC_DATA][STREET_ADDRESS]" at bounding box center [213, 303] width 95 height 44
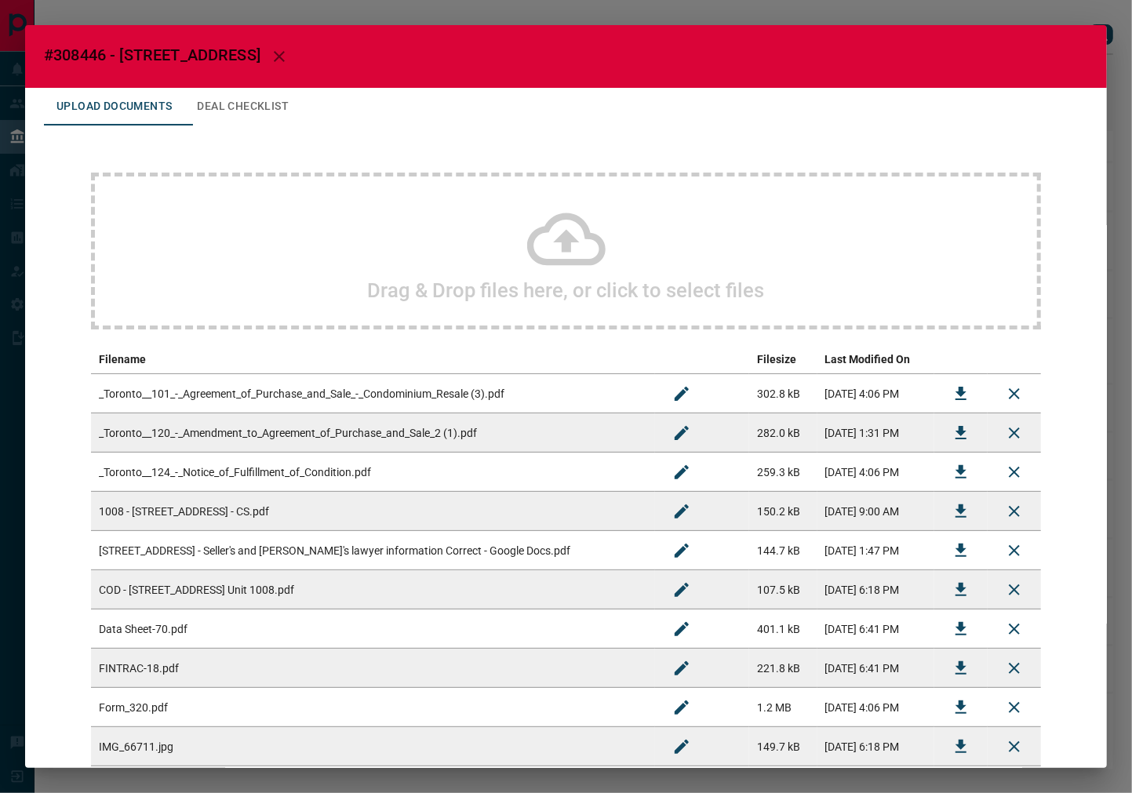
click at [237, 104] on button "Deal Checklist" at bounding box center [242, 107] width 117 height 38
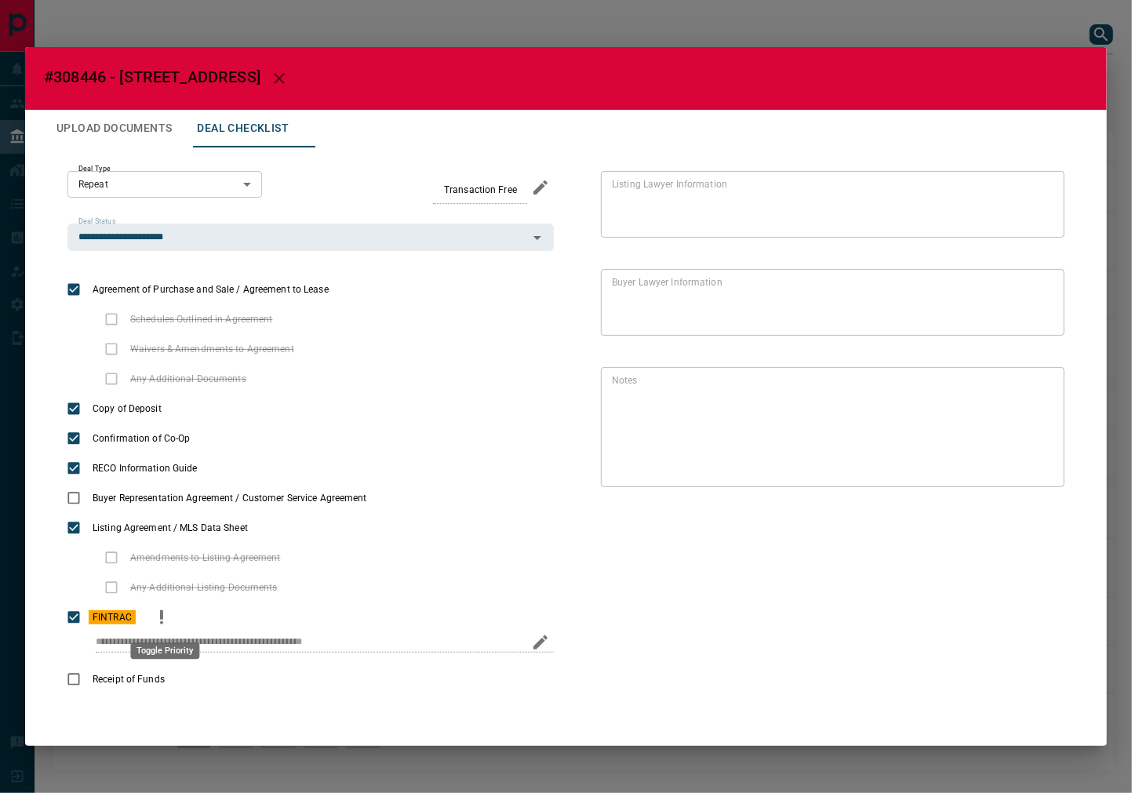
click at [158, 626] on button "priority" at bounding box center [161, 617] width 27 height 30
click at [1035, 475] on icon "Edit" at bounding box center [1040, 478] width 19 height 19
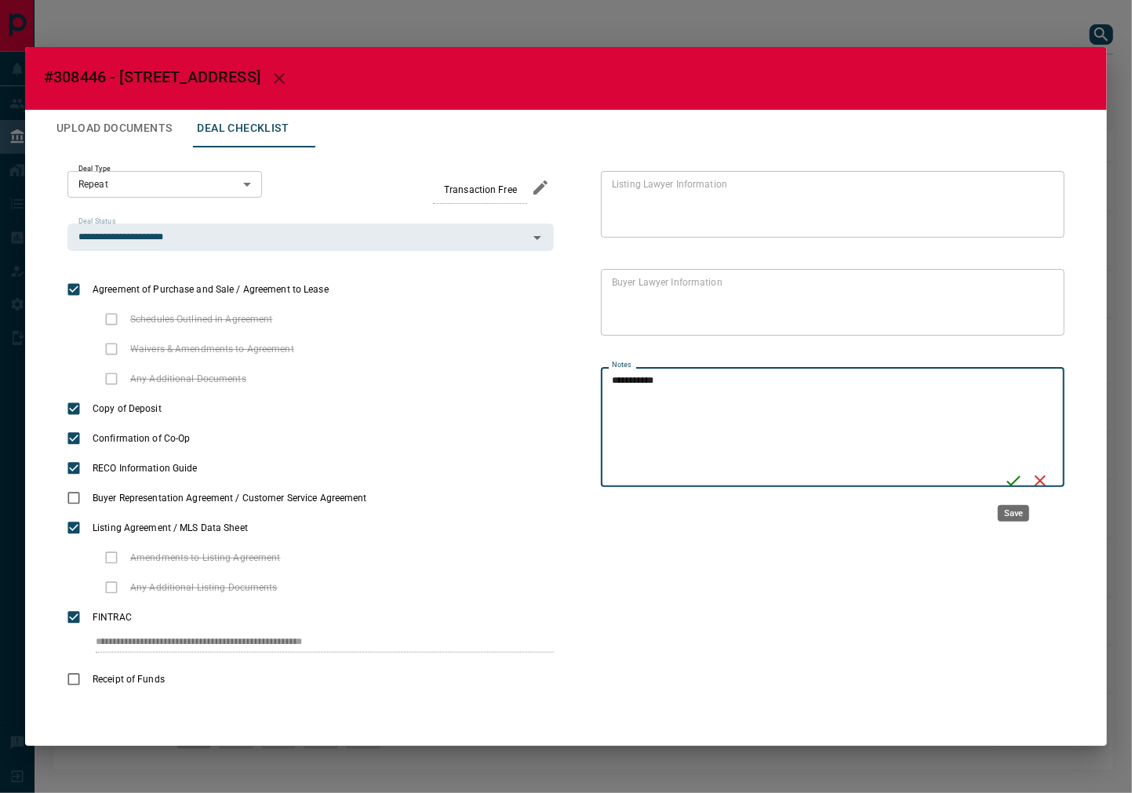
type textarea "**********"
click at [1017, 481] on icon "Save" at bounding box center [1013, 480] width 19 height 19
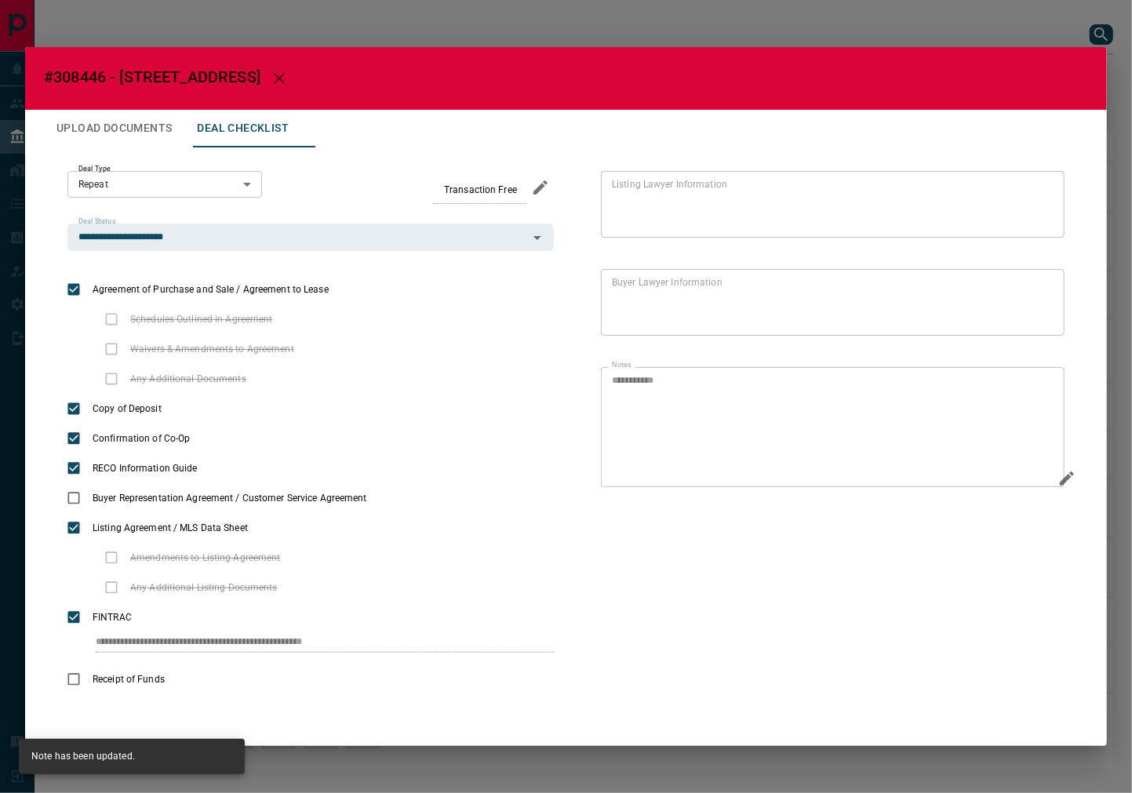
drag, startPoint x: 119, startPoint y: 121, endPoint x: 152, endPoint y: 120, distance: 33.0
click at [119, 121] on button "Upload Documents" at bounding box center [114, 129] width 140 height 38
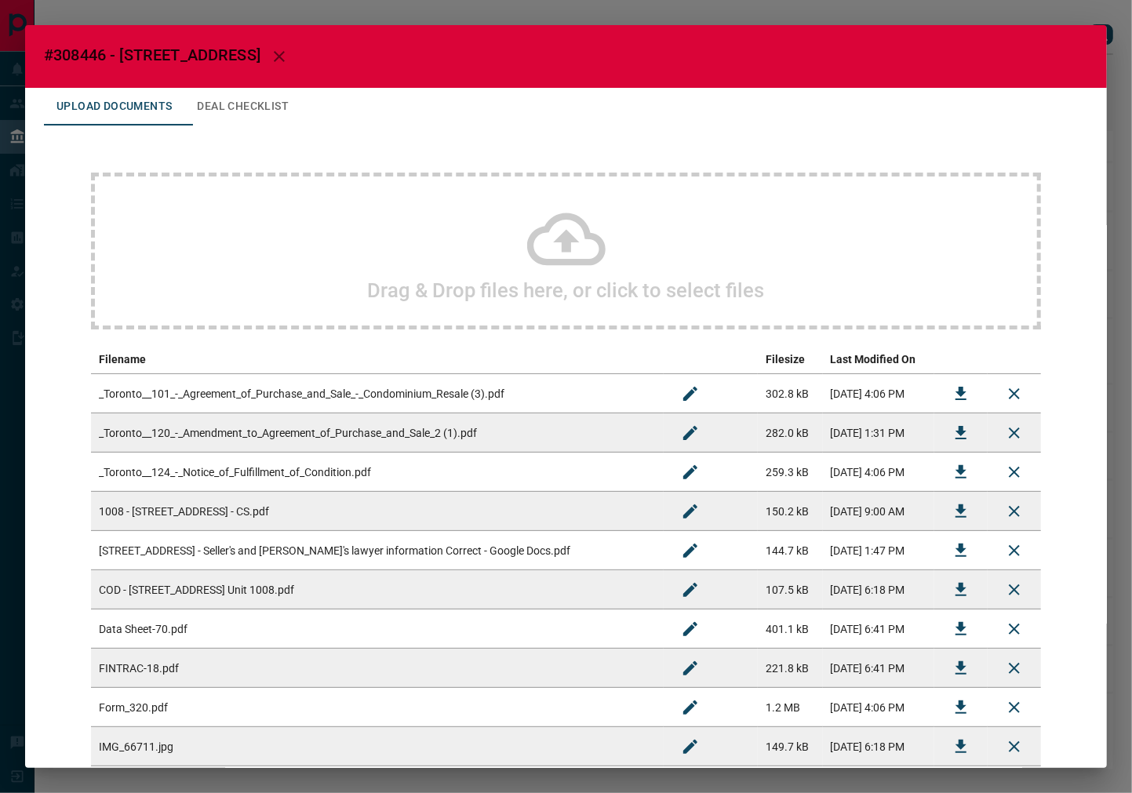
scroll to position [374, 0]
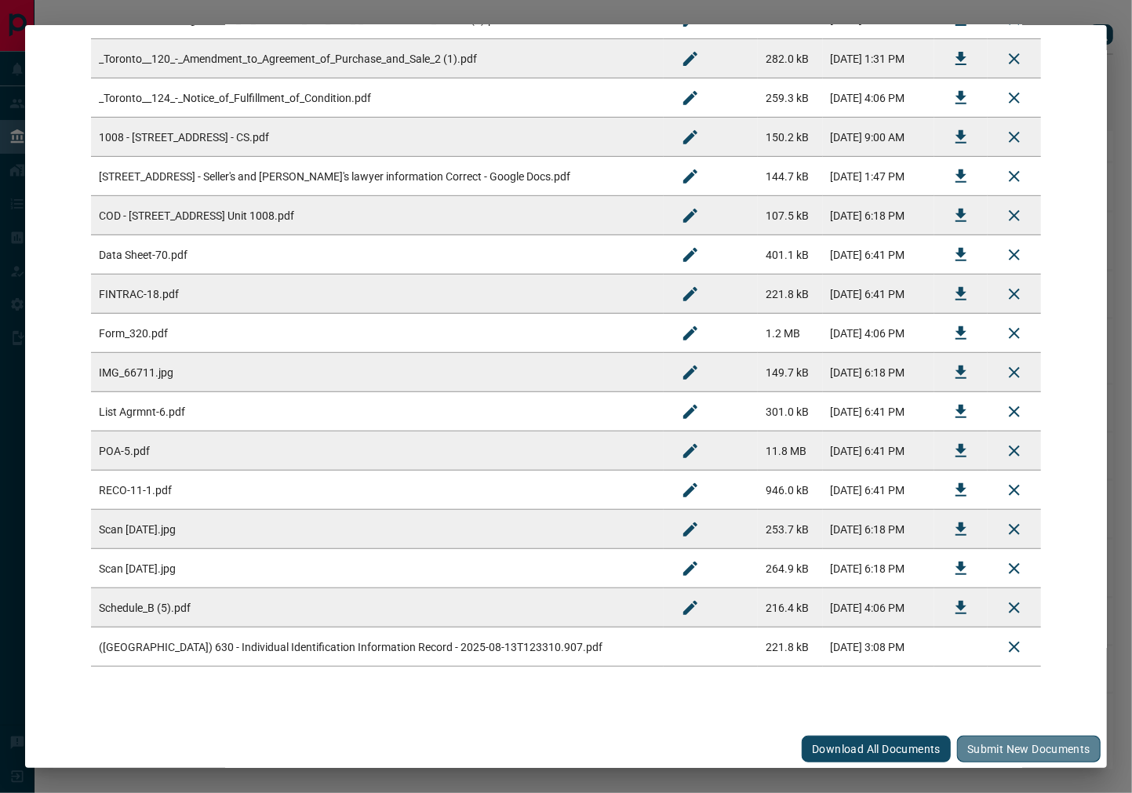
click at [1006, 753] on button "Submit new documents" at bounding box center [1029, 749] width 144 height 27
